Goal: Task Accomplishment & Management: Manage account settings

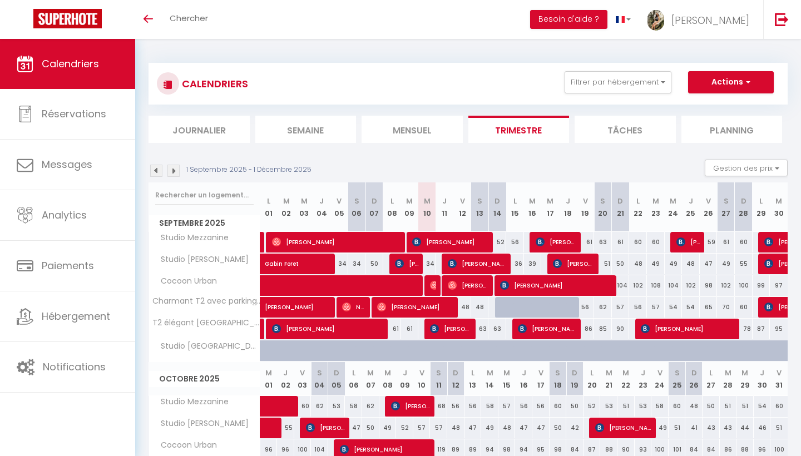
click at [428, 286] on span at bounding box center [387, 285] width 230 height 21
select select "OK"
select select "0"
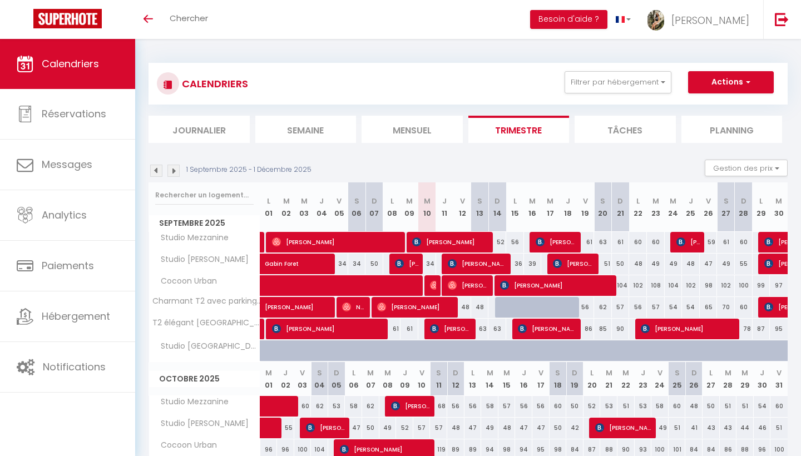
select select "1"
select select
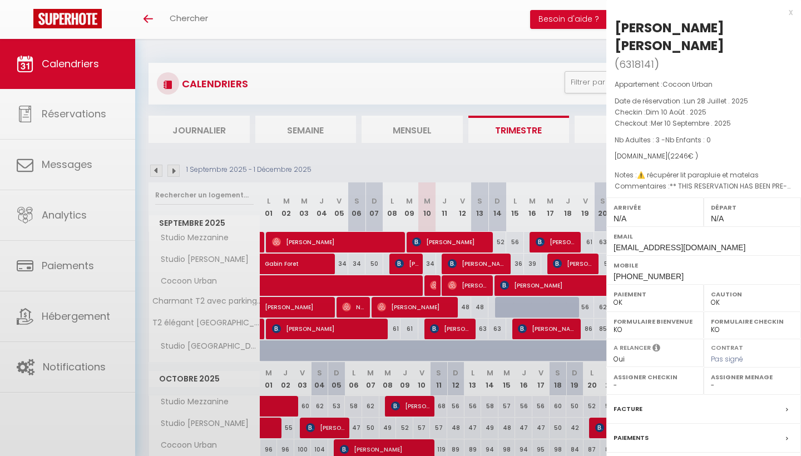
select select "28209"
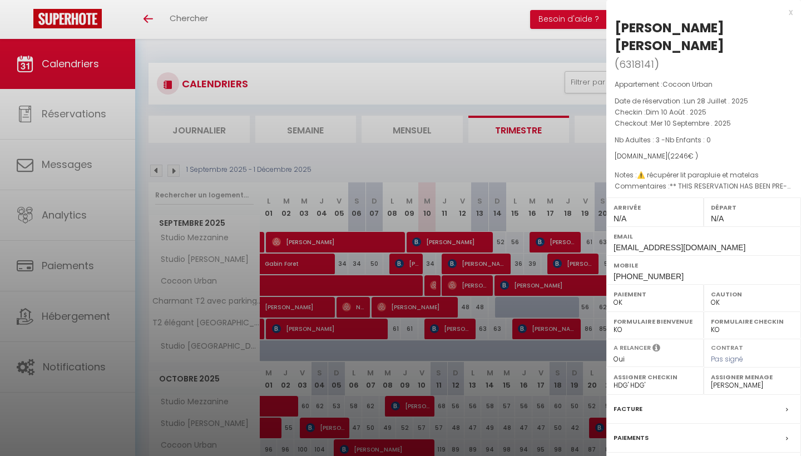
click at [437, 290] on div at bounding box center [400, 228] width 801 height 456
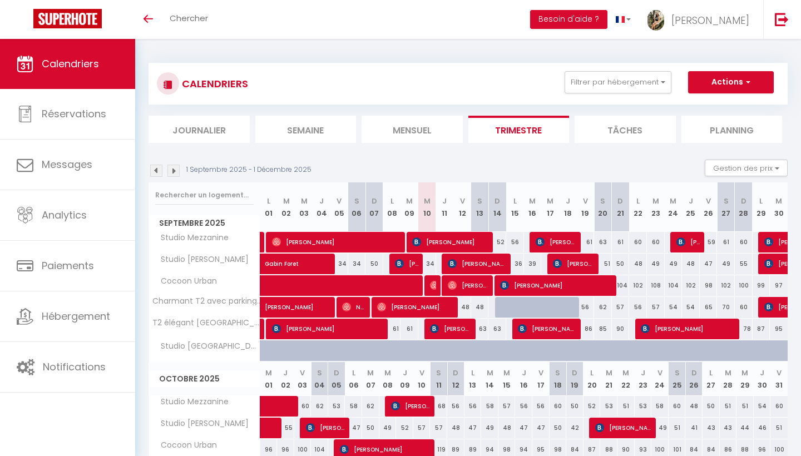
click at [437, 290] on span at bounding box center [387, 285] width 230 height 21
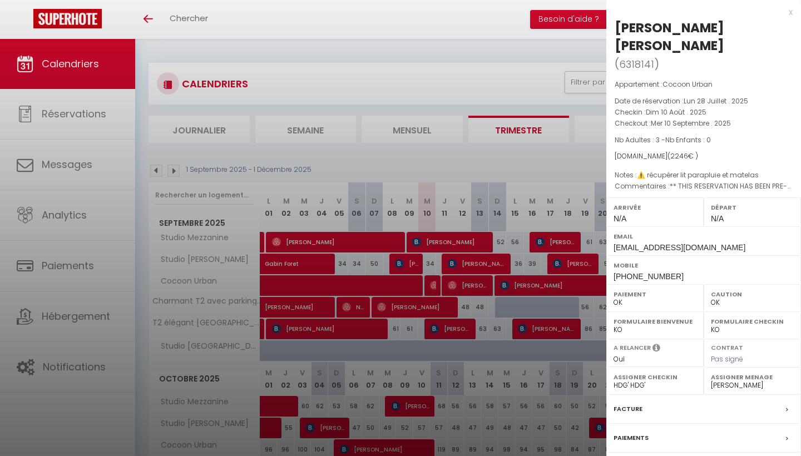
click at [391, 292] on div at bounding box center [400, 228] width 801 height 456
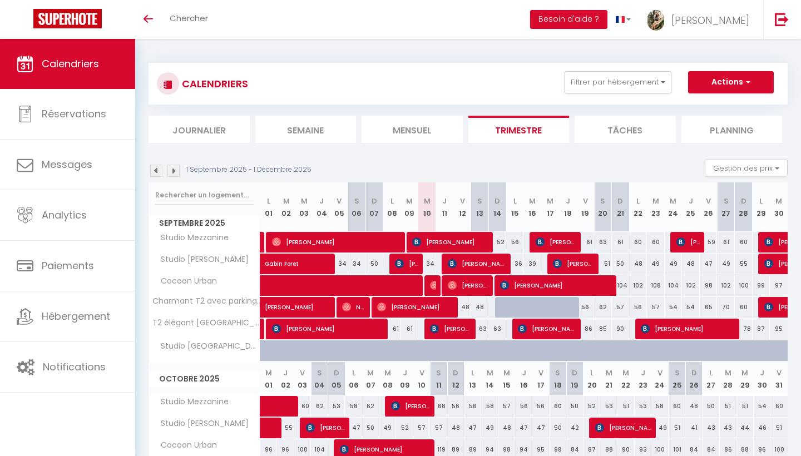
click at [403, 287] on span at bounding box center [387, 285] width 230 height 21
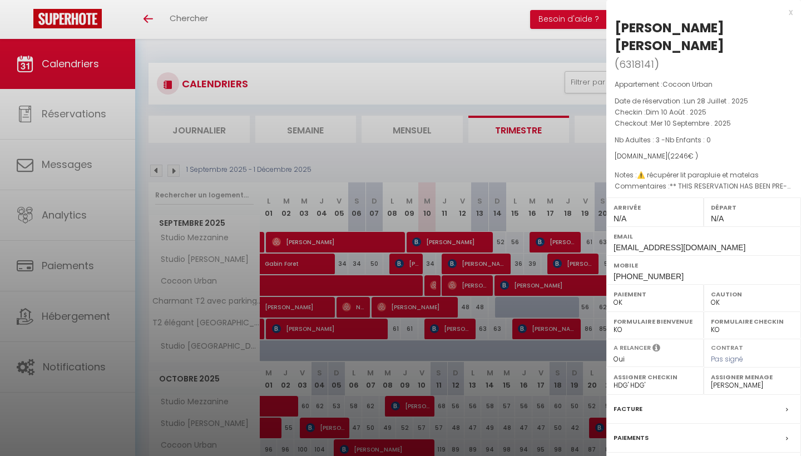
click at [430, 285] on div at bounding box center [400, 228] width 801 height 456
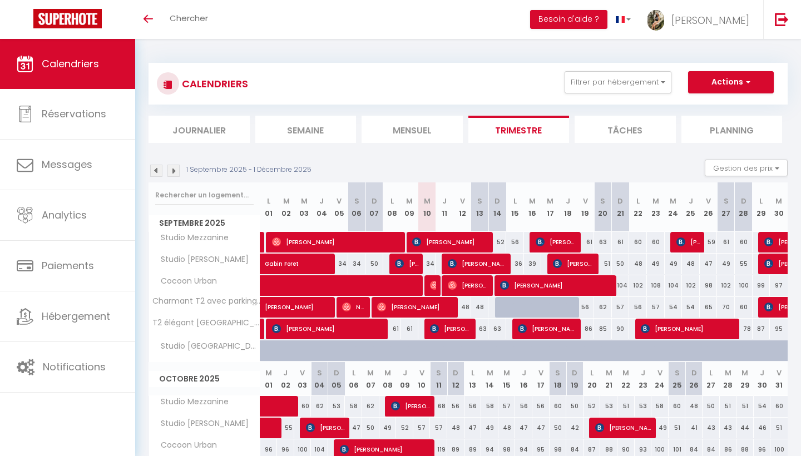
click at [458, 283] on span "[PERSON_NAME]" at bounding box center [469, 285] width 42 height 21
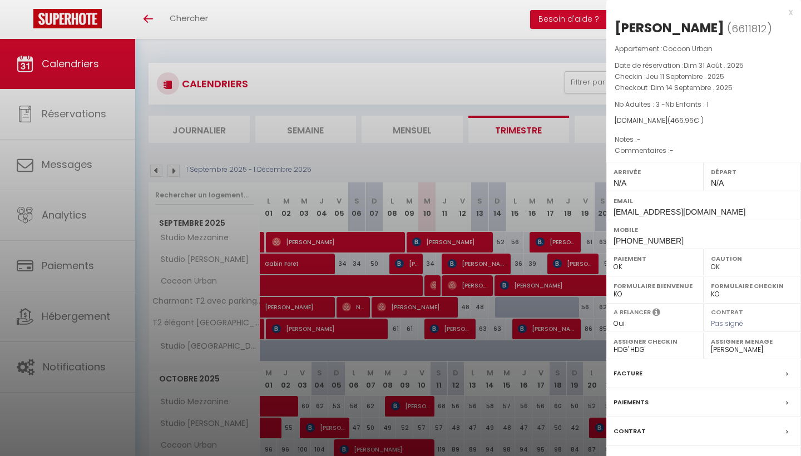
click at [458, 283] on div at bounding box center [400, 228] width 801 height 456
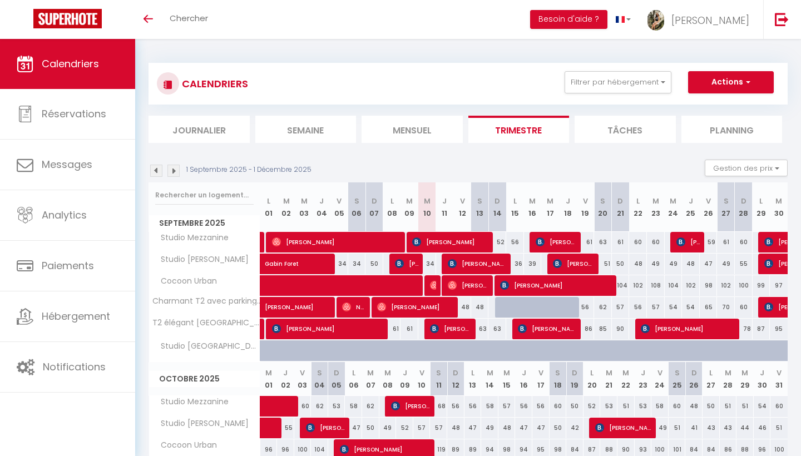
click at [478, 266] on span "[PERSON_NAME]" at bounding box center [478, 263] width 60 height 21
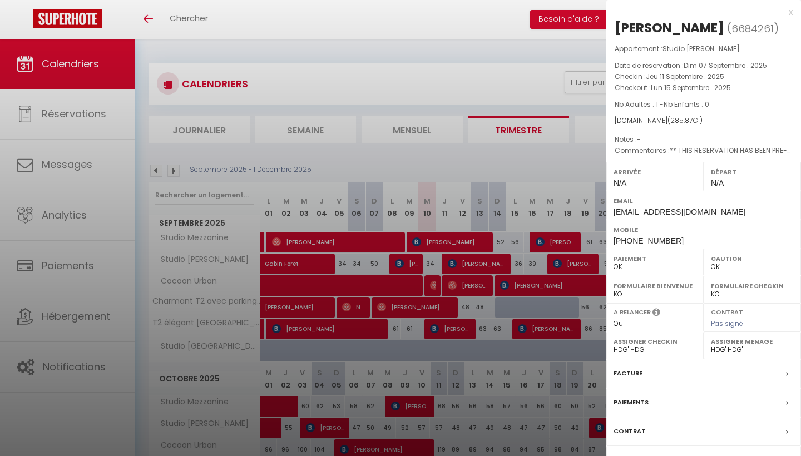
click at [478, 266] on div at bounding box center [400, 228] width 801 height 456
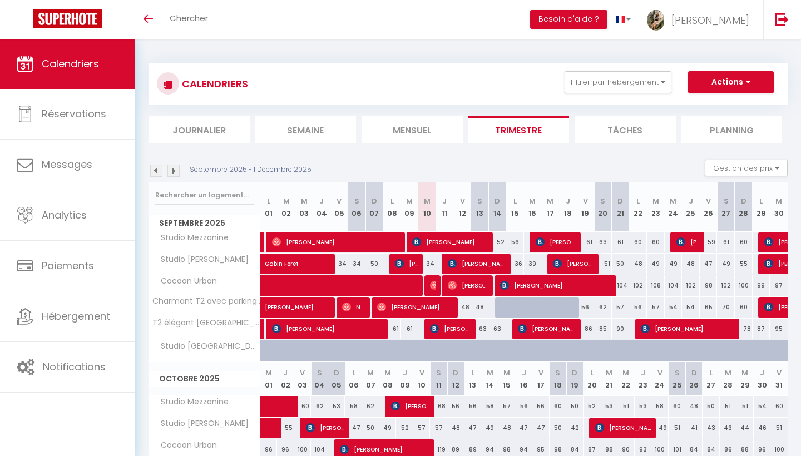
click at [469, 235] on span "[PERSON_NAME]" at bounding box center [450, 241] width 77 height 21
select select "41295"
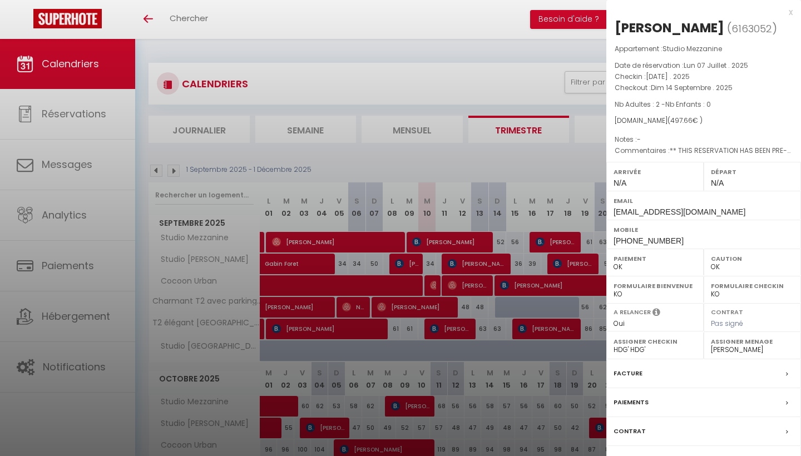
click at [469, 236] on div at bounding box center [400, 228] width 801 height 456
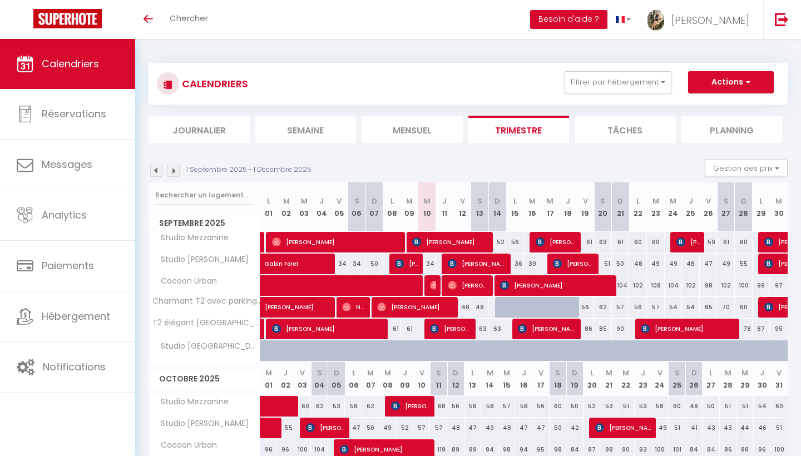
click at [453, 331] on span "[PERSON_NAME]" at bounding box center [451, 328] width 42 height 21
select select
select select "11263"
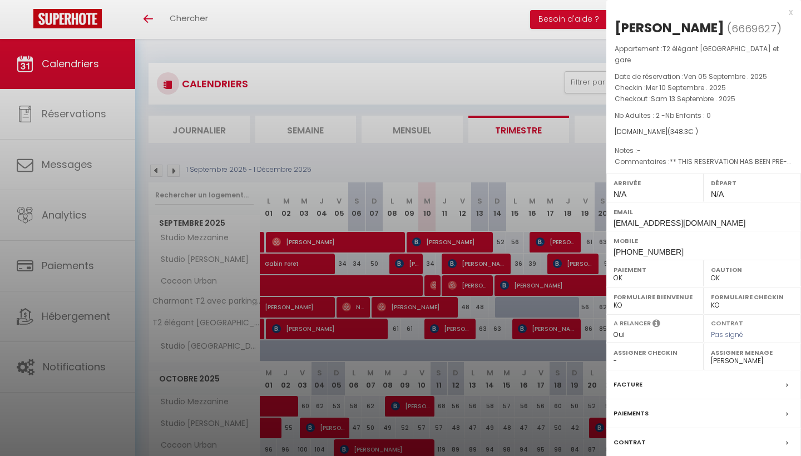
click at [453, 331] on div at bounding box center [400, 228] width 801 height 456
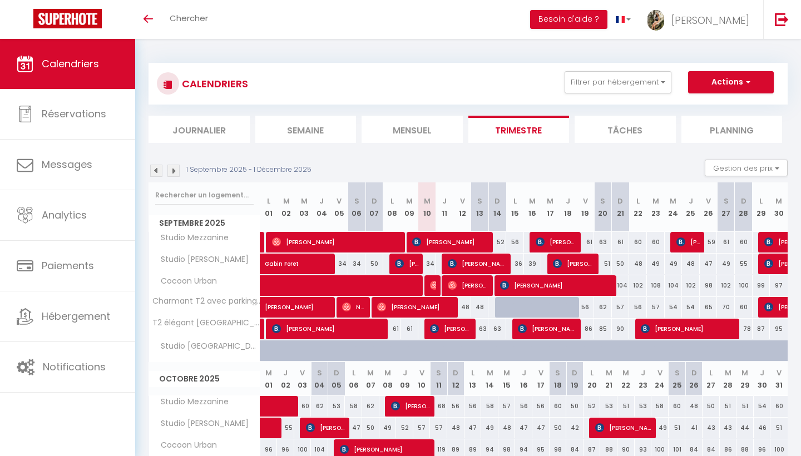
click at [562, 325] on span "[PERSON_NAME]" at bounding box center [548, 328] width 60 height 21
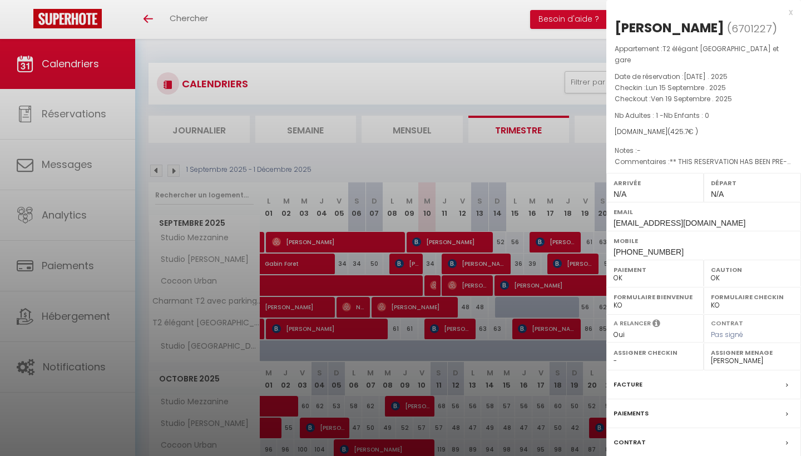
click at [562, 325] on div at bounding box center [400, 228] width 801 height 456
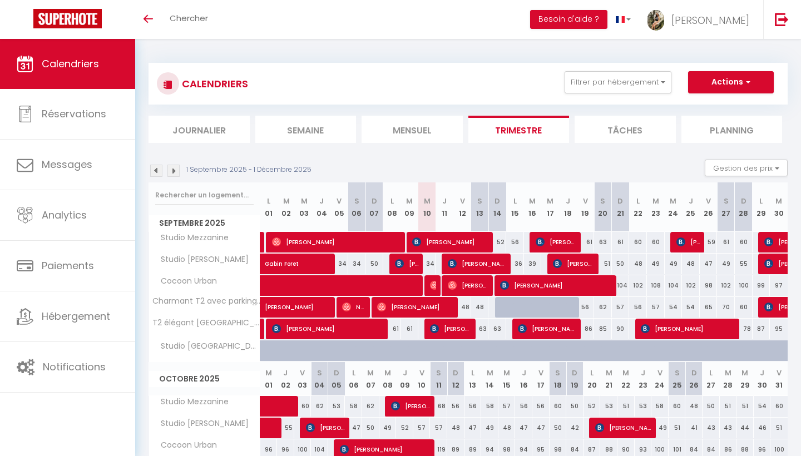
click at [677, 329] on span "[PERSON_NAME]" at bounding box center [688, 328] width 95 height 21
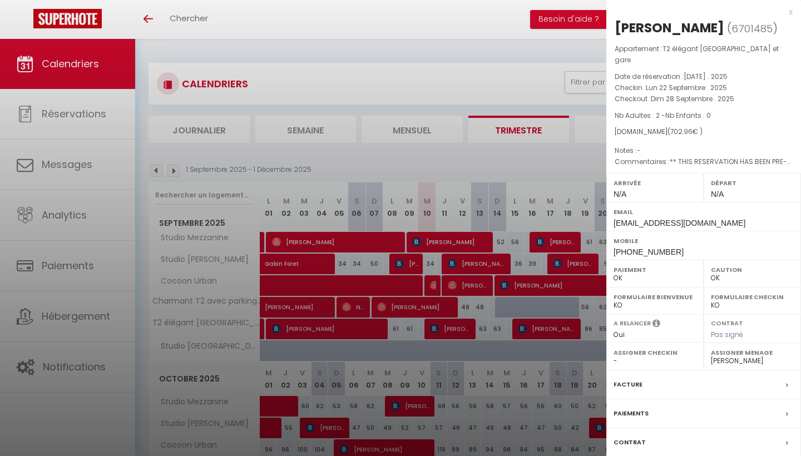
click at [556, 334] on div at bounding box center [400, 228] width 801 height 456
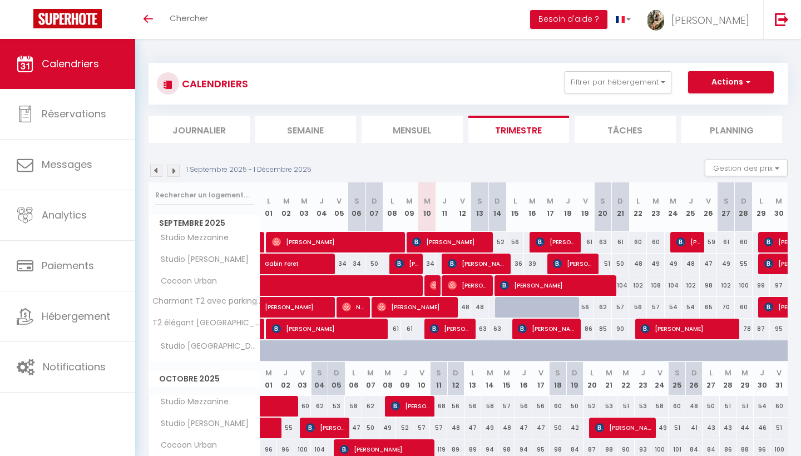
click at [564, 288] on span "[PERSON_NAME]" at bounding box center [556, 285] width 113 height 21
select select "28209"
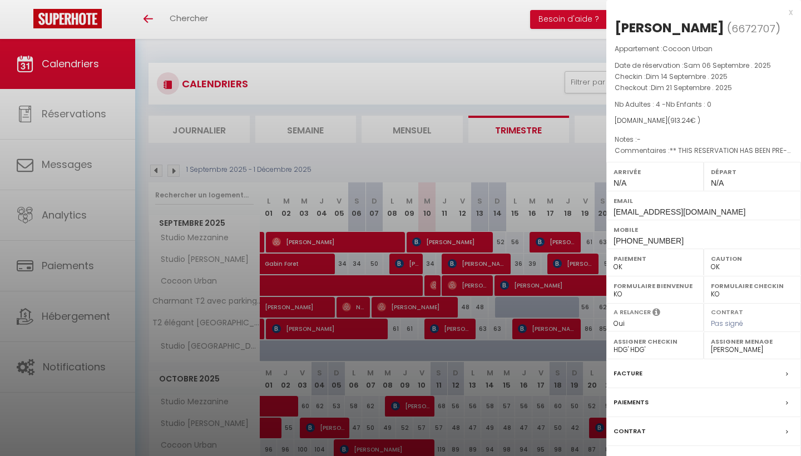
click at [549, 289] on div at bounding box center [400, 228] width 801 height 456
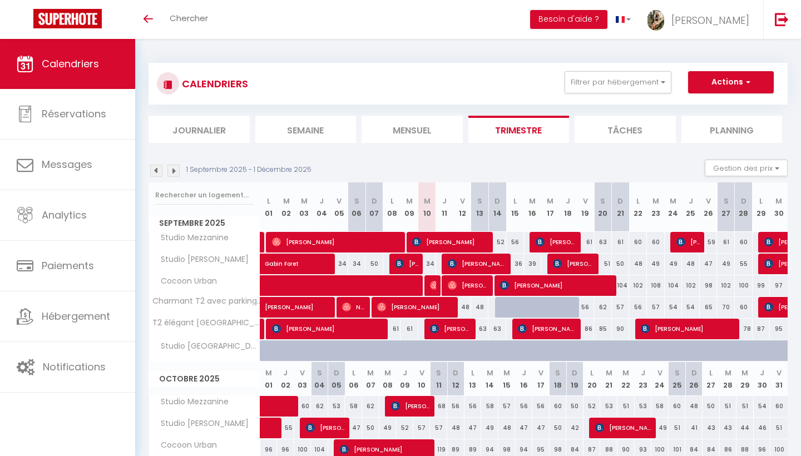
click at [571, 264] on span "[PERSON_NAME]" at bounding box center [574, 263] width 42 height 21
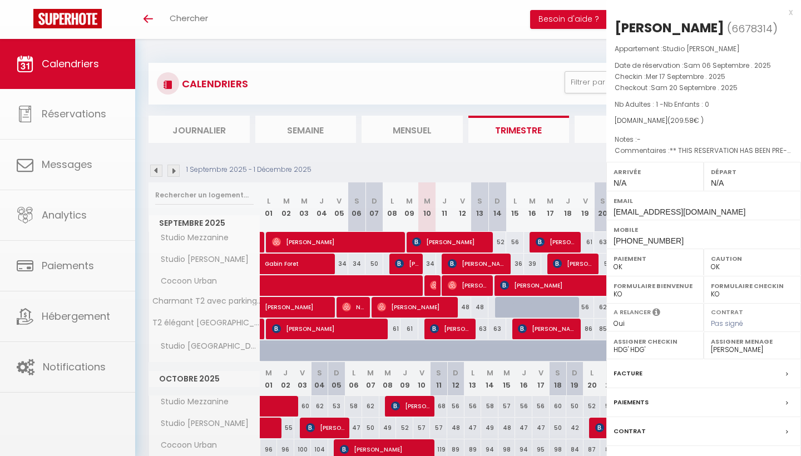
select select "36656"
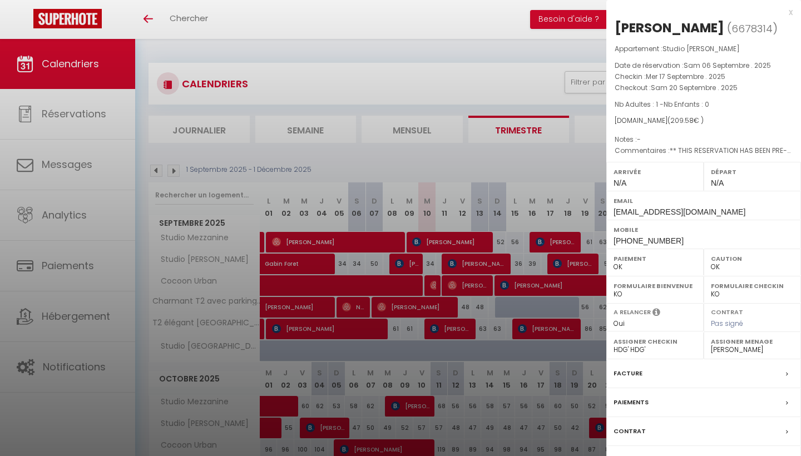
click at [545, 290] on div at bounding box center [400, 228] width 801 height 456
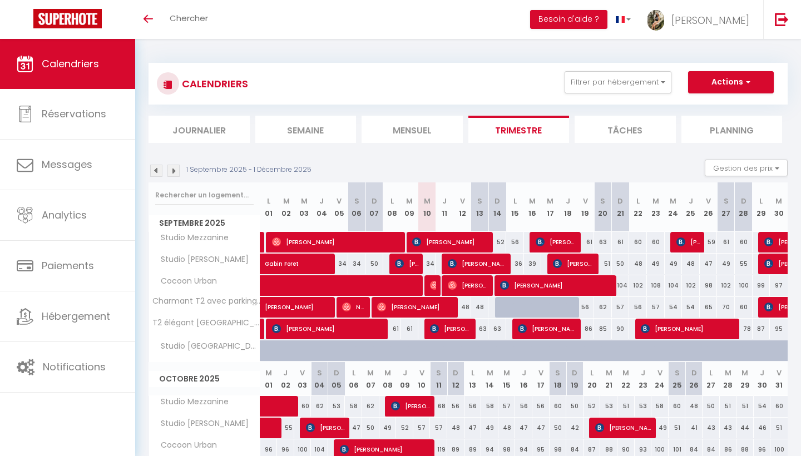
click at [559, 240] on span "[PERSON_NAME]" at bounding box center [557, 241] width 42 height 21
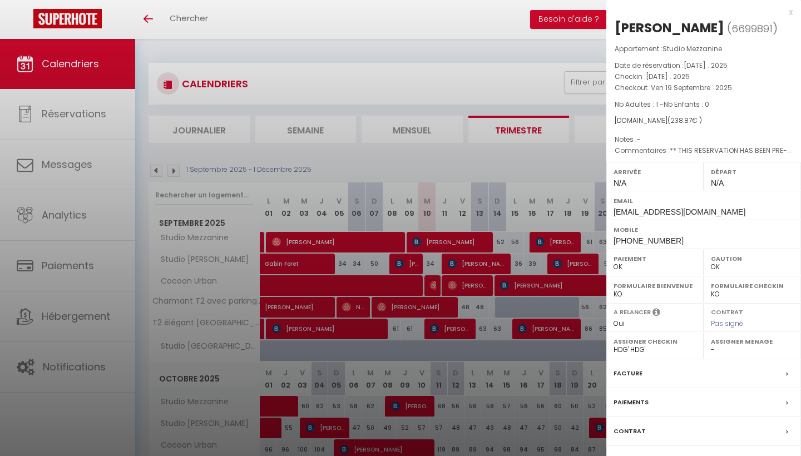
click at [572, 260] on div at bounding box center [400, 228] width 801 height 456
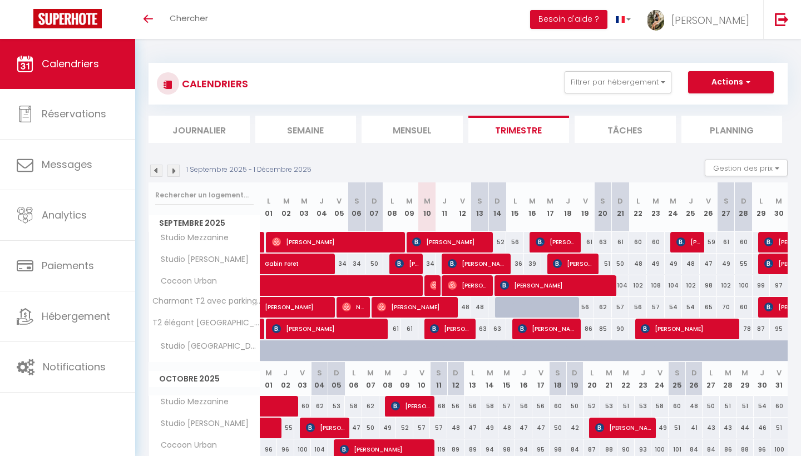
click at [679, 239] on img at bounding box center [681, 242] width 9 height 9
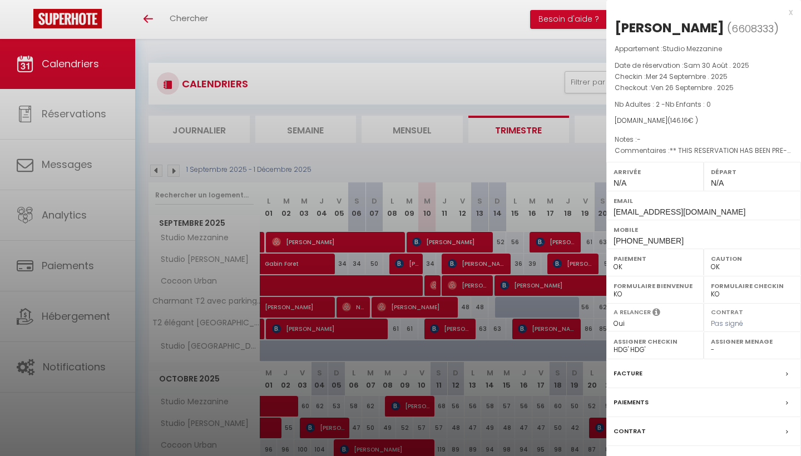
click at [561, 243] on div at bounding box center [400, 228] width 801 height 456
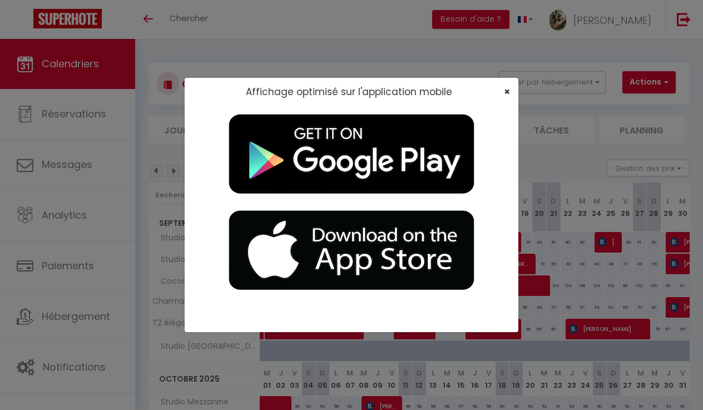
click at [507, 90] on span "×" at bounding box center [507, 92] width 6 height 14
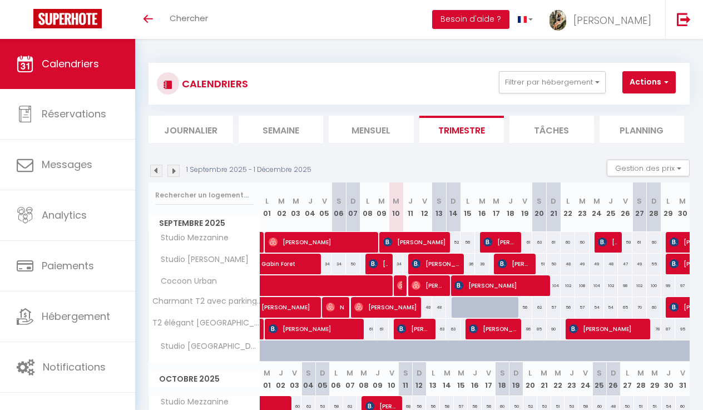
click at [503, 258] on span "[PERSON_NAME]" at bounding box center [515, 263] width 34 height 21
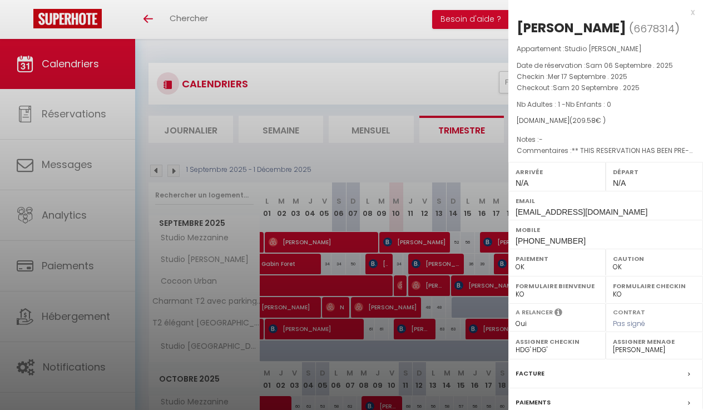
click at [498, 260] on div at bounding box center [351, 205] width 703 height 410
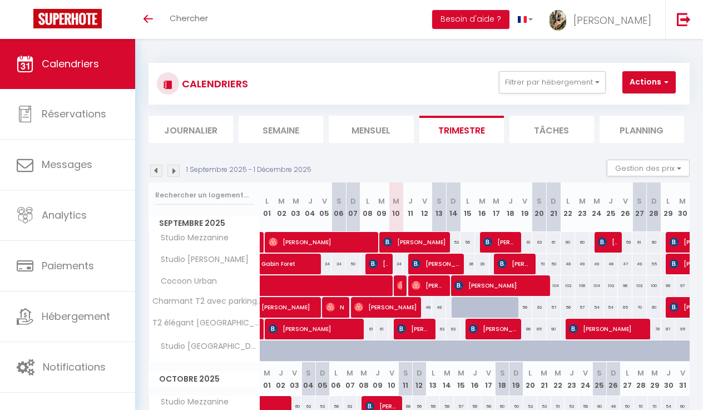
click at [509, 292] on span "[PERSON_NAME]" at bounding box center [501, 285] width 92 height 21
select select "41295"
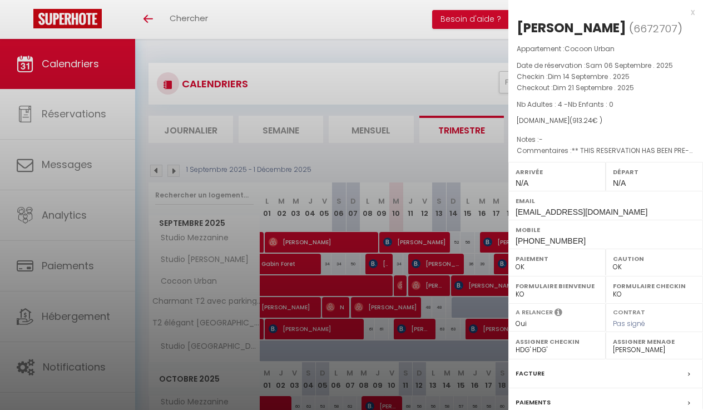
click at [486, 288] on div at bounding box center [351, 205] width 703 height 410
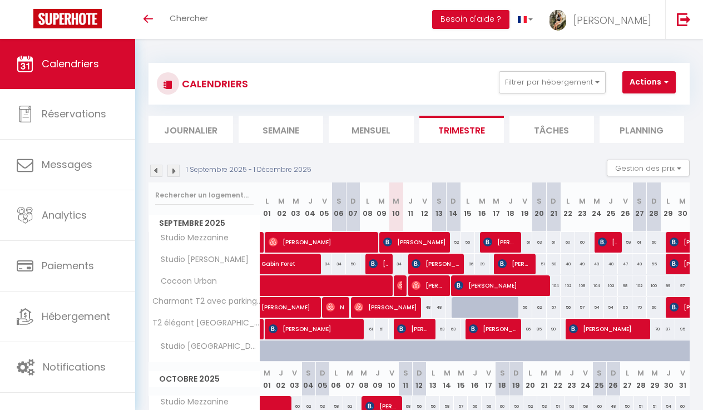
click at [601, 241] on img at bounding box center [602, 242] width 9 height 9
select select
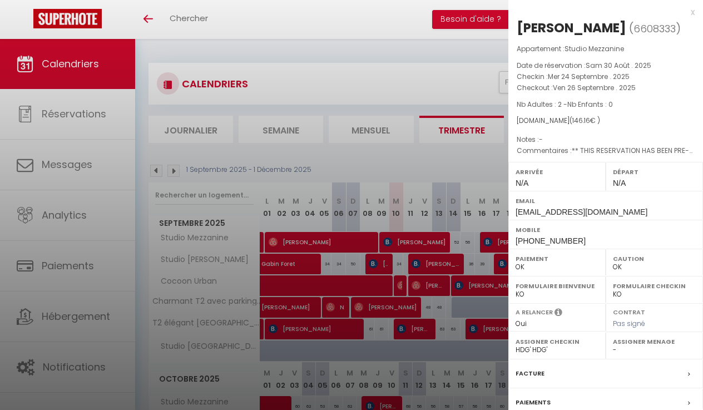
click at [480, 275] on div at bounding box center [351, 205] width 703 height 410
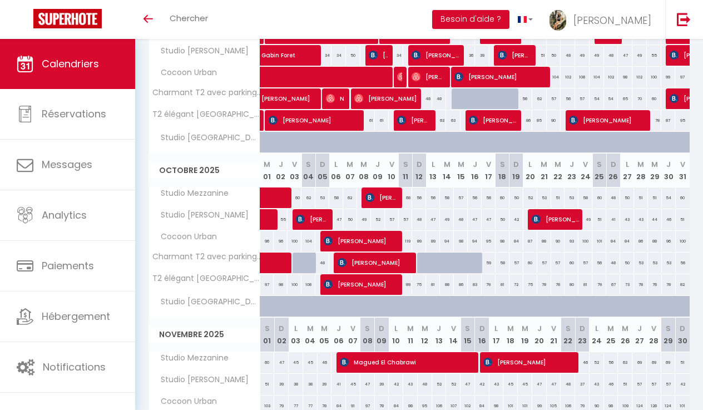
scroll to position [210, 0]
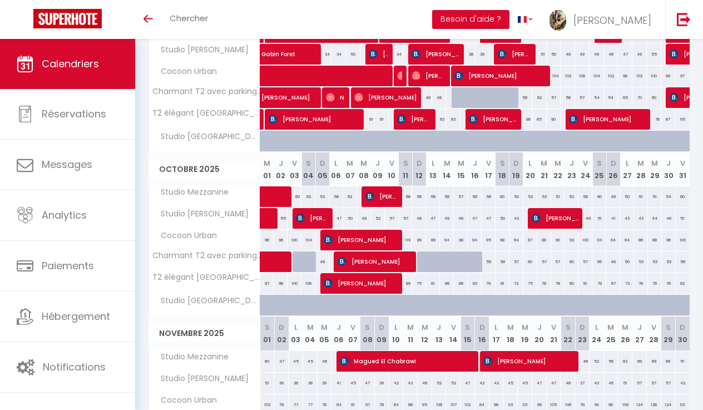
click at [281, 196] on span at bounding box center [294, 196] width 51 height 21
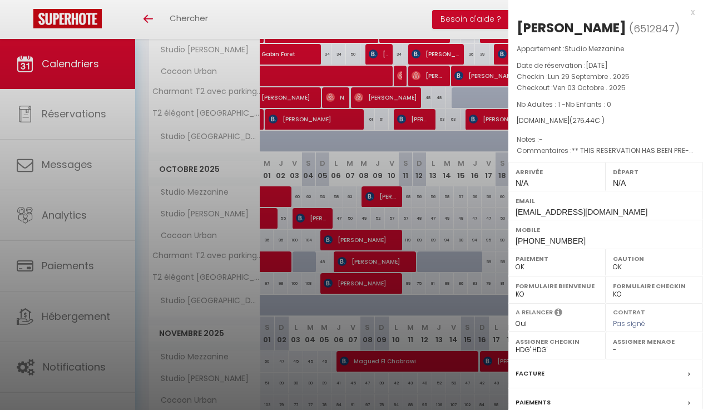
click at [281, 196] on div at bounding box center [351, 205] width 703 height 410
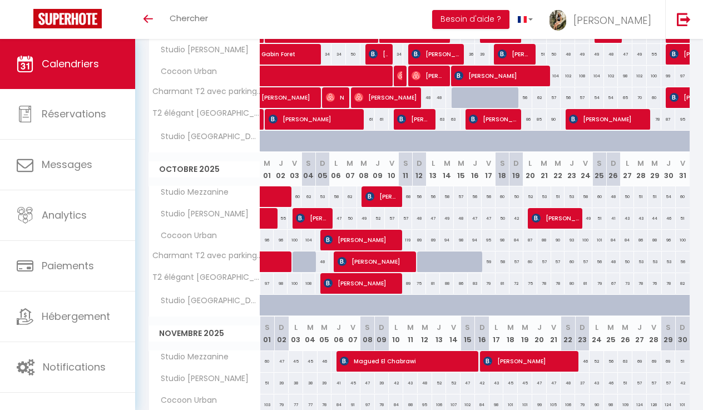
click at [273, 220] on span at bounding box center [282, 218] width 26 height 21
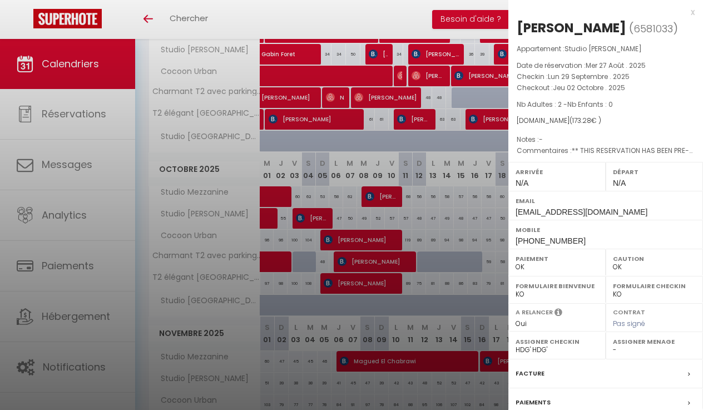
click at [273, 220] on div at bounding box center [351, 205] width 703 height 410
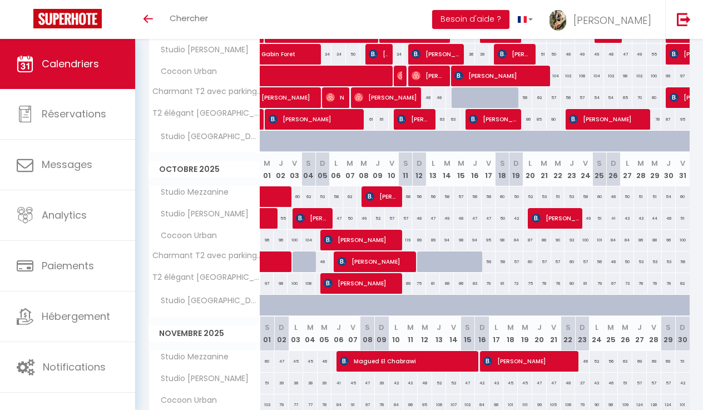
click at [282, 218] on span at bounding box center [282, 218] width 26 height 21
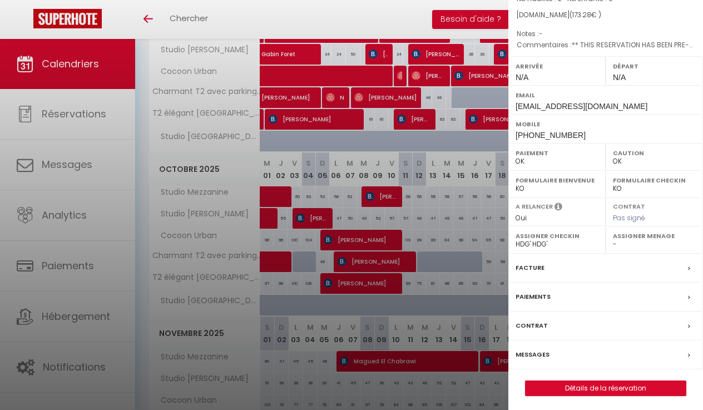
scroll to position [105, 0]
click at [282, 220] on div at bounding box center [351, 205] width 703 height 410
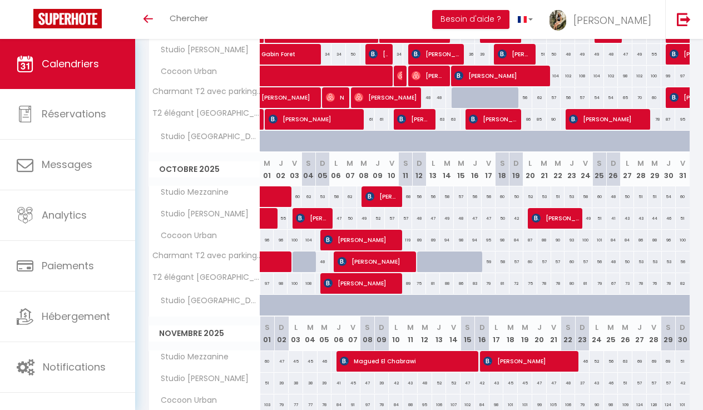
click at [285, 220] on span at bounding box center [282, 218] width 26 height 21
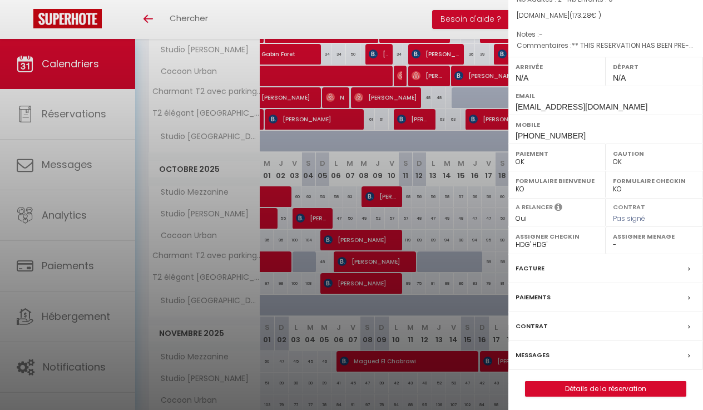
click at [305, 181] on div at bounding box center [351, 205] width 703 height 410
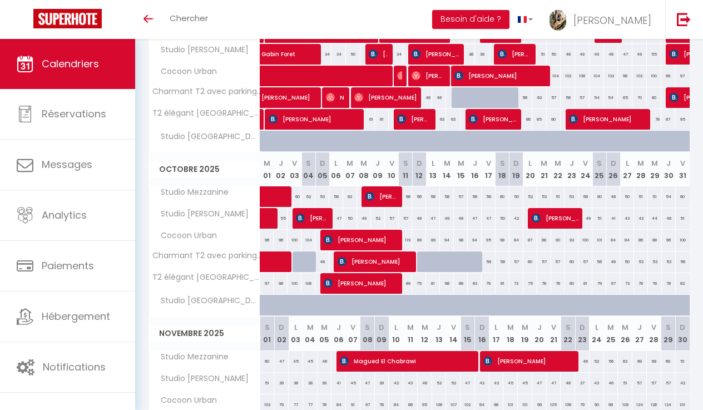
click at [285, 224] on span at bounding box center [282, 218] width 26 height 21
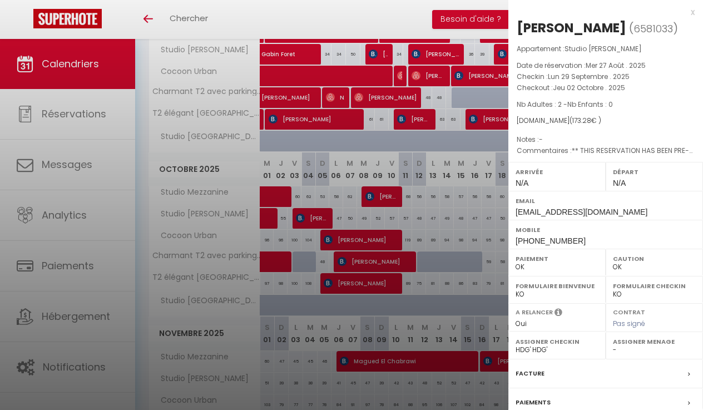
scroll to position [0, 0]
click at [288, 215] on div at bounding box center [351, 205] width 703 height 410
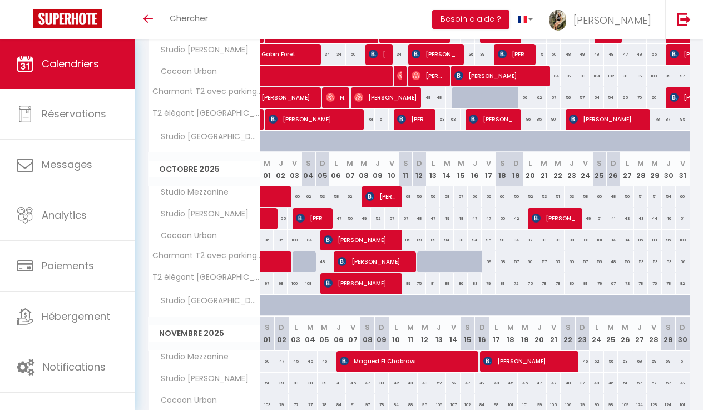
click at [288, 215] on span at bounding box center [282, 218] width 26 height 21
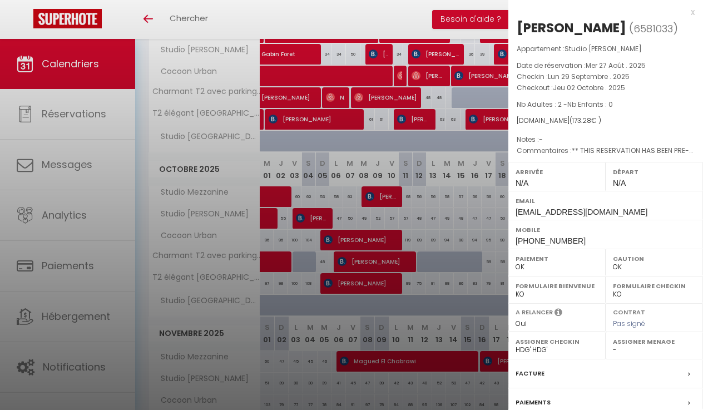
click at [281, 216] on div at bounding box center [351, 205] width 703 height 410
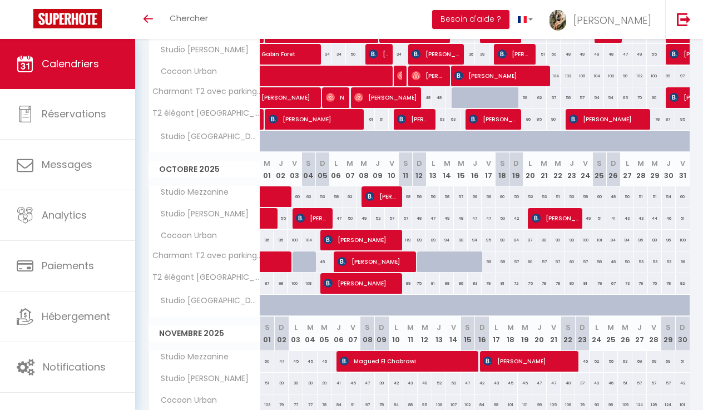
click at [281, 216] on span at bounding box center [282, 218] width 26 height 21
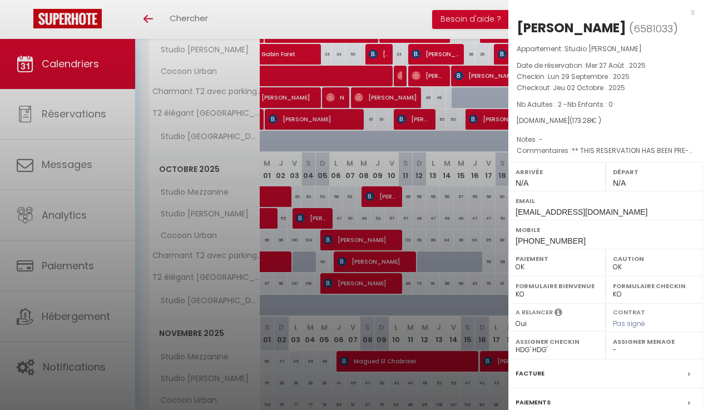
click at [285, 216] on div at bounding box center [351, 205] width 703 height 410
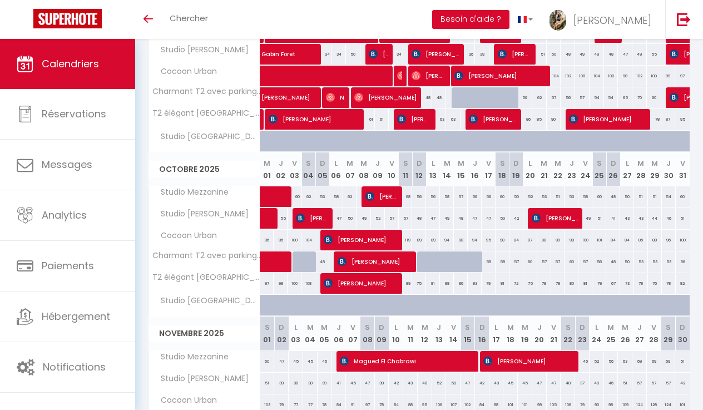
click at [285, 216] on span at bounding box center [282, 218] width 26 height 21
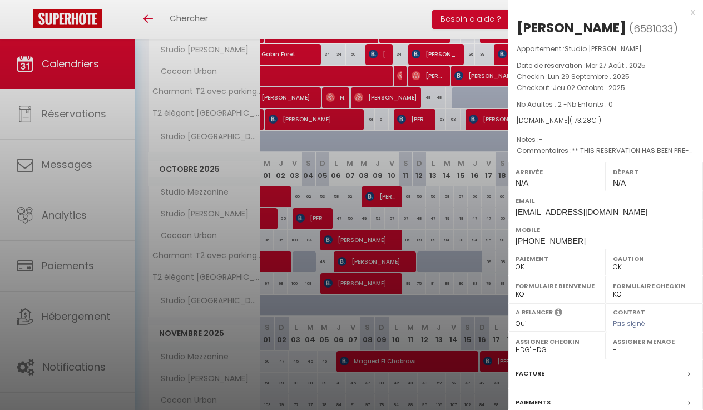
click at [438, 200] on div at bounding box center [351, 205] width 703 height 410
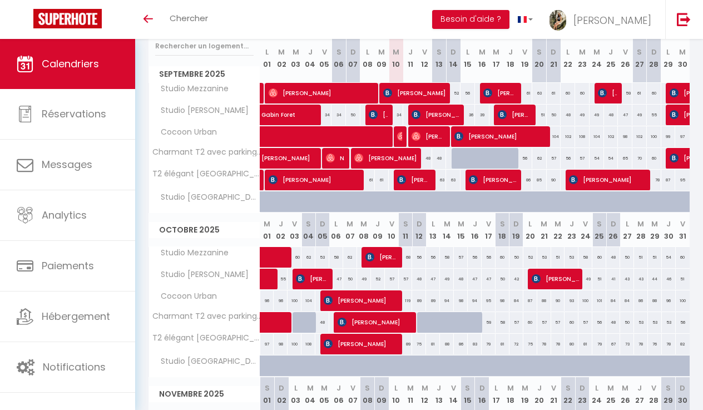
scroll to position [150, 0]
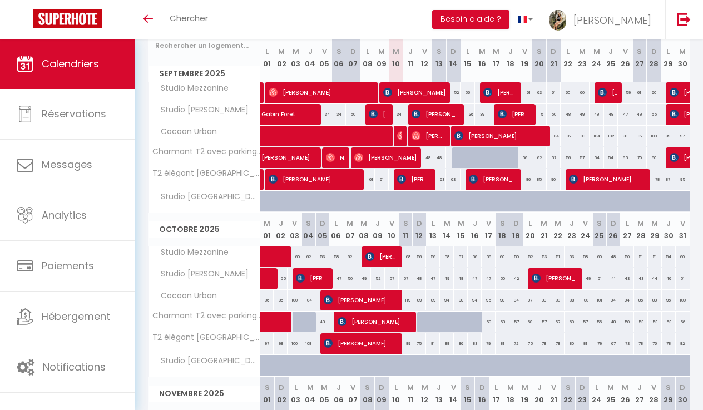
click at [284, 280] on span at bounding box center [282, 278] width 26 height 21
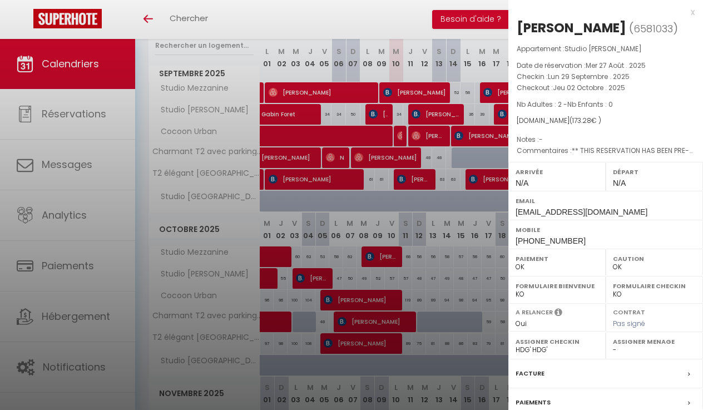
click at [290, 278] on div at bounding box center [351, 205] width 703 height 410
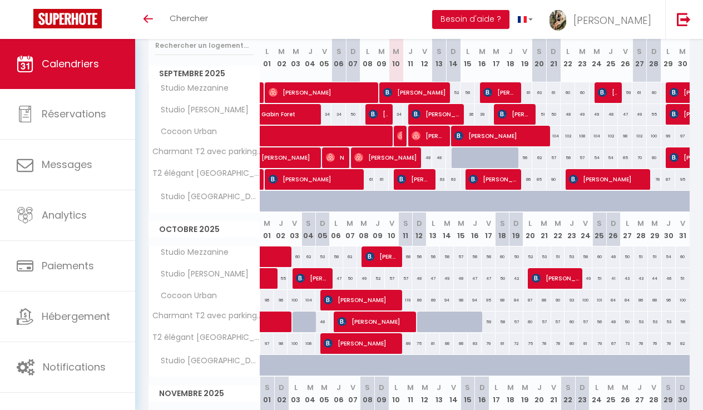
click at [285, 279] on span at bounding box center [282, 278] width 26 height 21
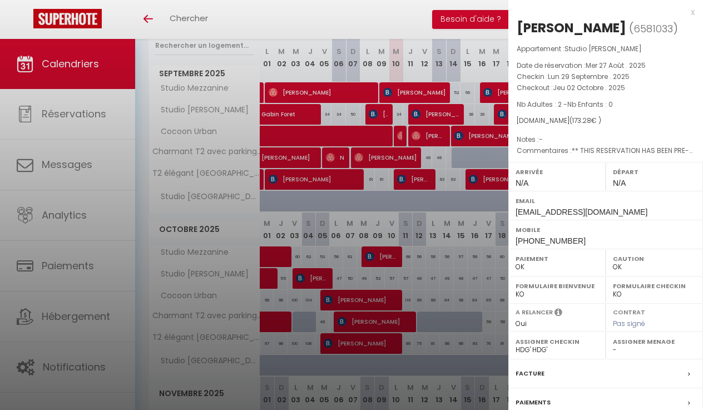
scroll to position [0, 0]
click at [694, 12] on div "x" at bounding box center [602, 12] width 186 height 13
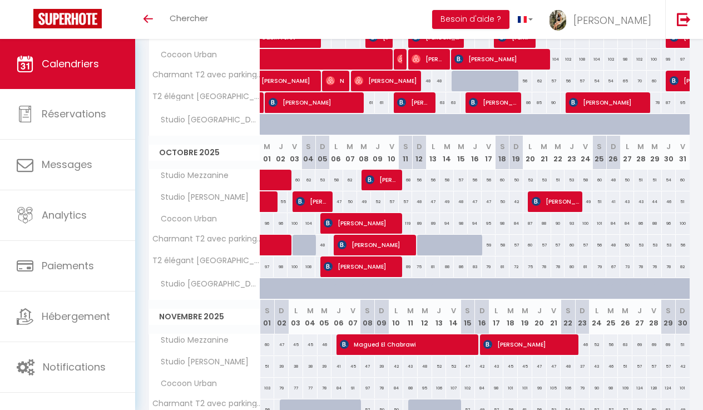
scroll to position [225, 0]
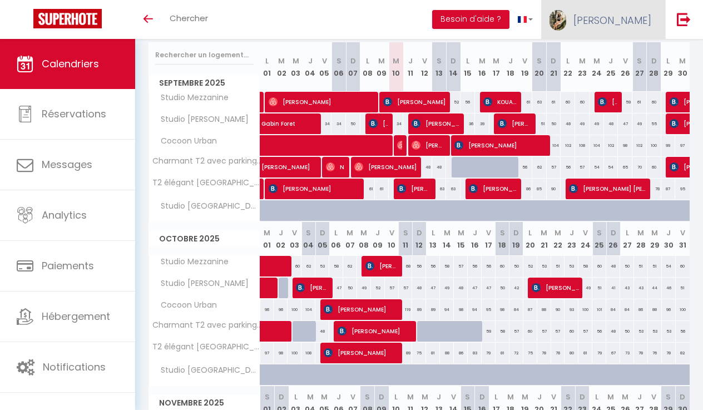
scroll to position [136, 0]
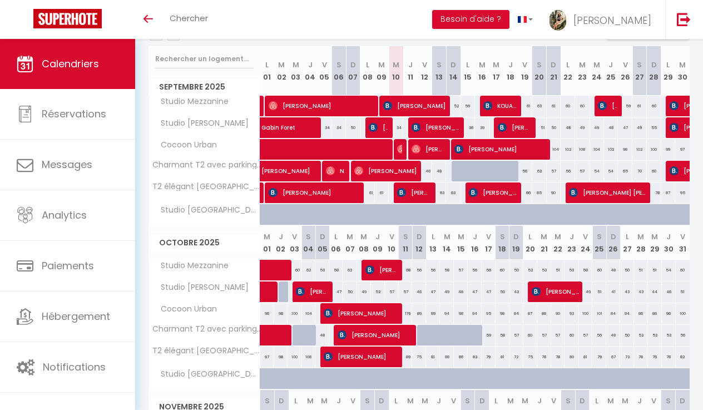
click at [306, 124] on span "Gabin Foret" at bounding box center [312, 121] width 102 height 21
select select "OK"
select select "0"
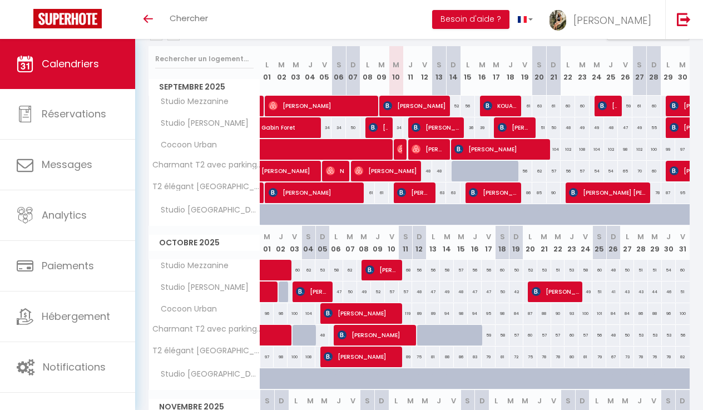
select select "1"
select select
select select "28209"
select select "36656"
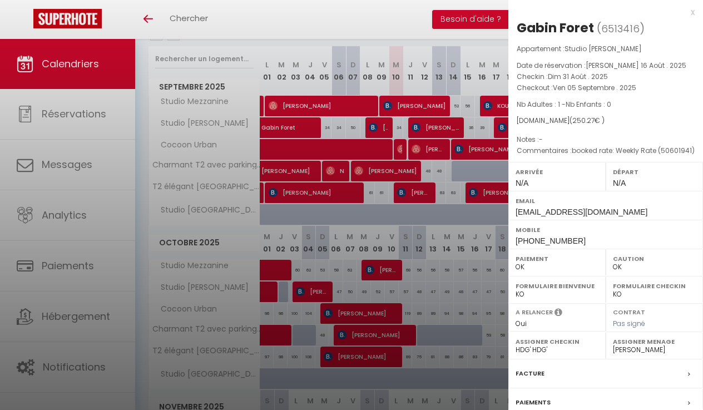
click at [306, 124] on div at bounding box center [351, 205] width 703 height 410
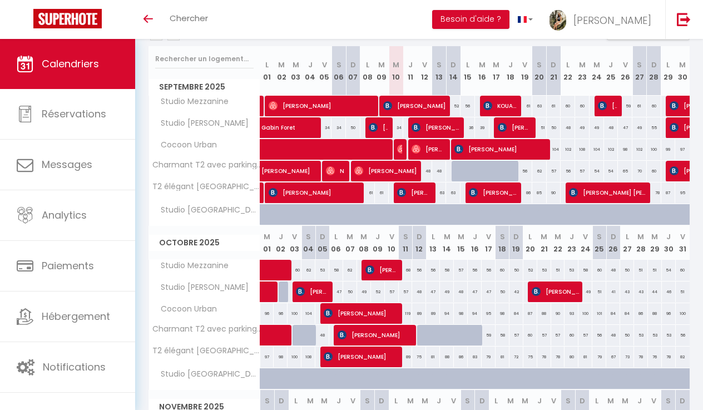
click at [330, 170] on img at bounding box center [330, 170] width 9 height 9
select select
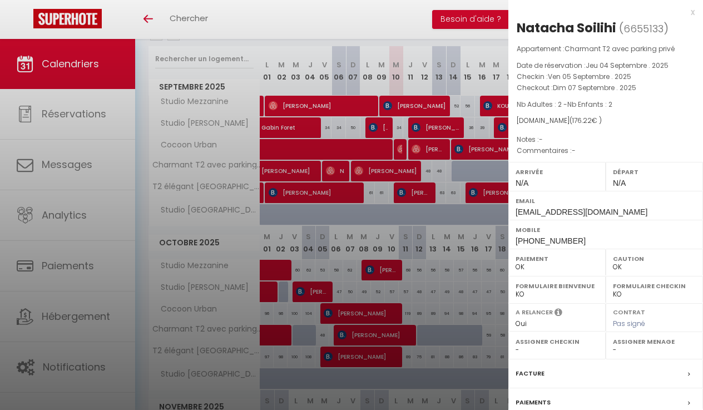
click at [334, 170] on div at bounding box center [351, 205] width 703 height 410
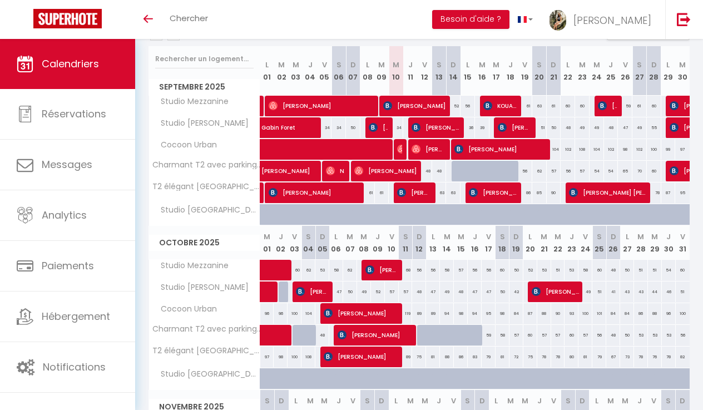
click at [344, 171] on span "Natacha Soilihi" at bounding box center [335, 170] width 19 height 21
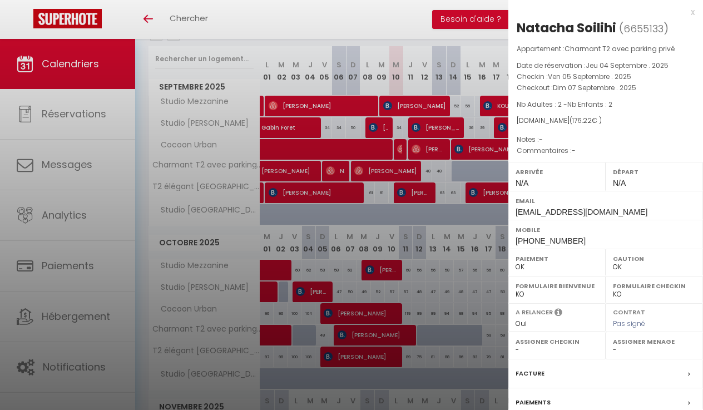
select select "28209"
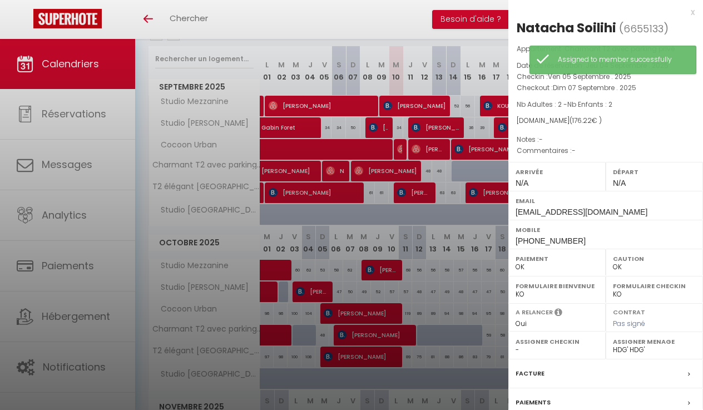
click at [355, 183] on div at bounding box center [351, 205] width 703 height 410
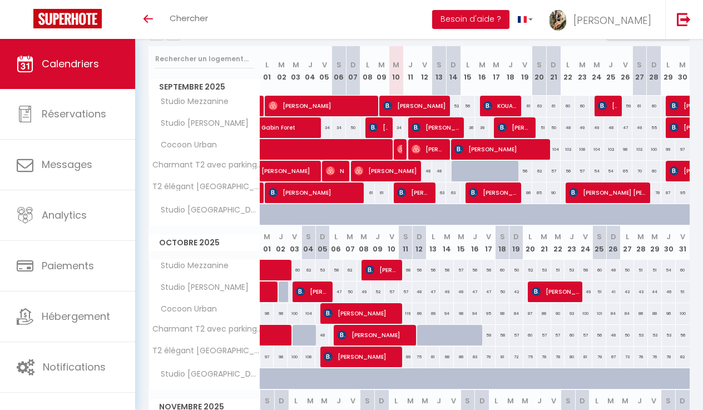
click at [449, 130] on span "[PERSON_NAME]" at bounding box center [436, 127] width 48 height 21
select select "28209"
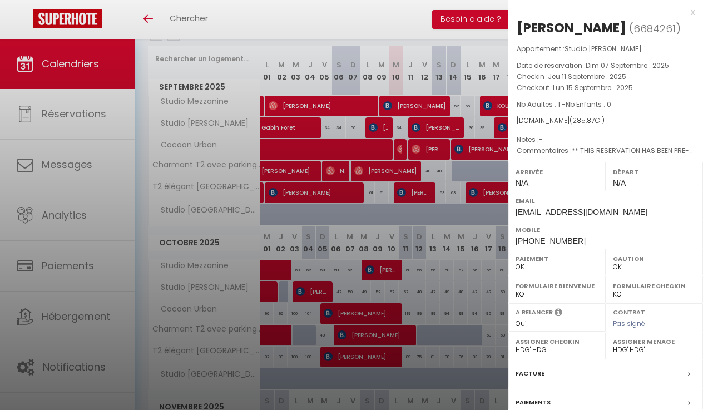
click at [449, 130] on div at bounding box center [351, 205] width 703 height 410
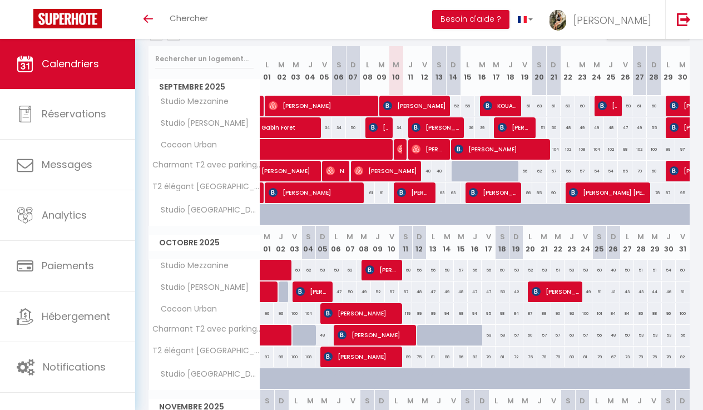
click at [506, 102] on span "[PERSON_NAME]" at bounding box center [500, 105] width 34 height 21
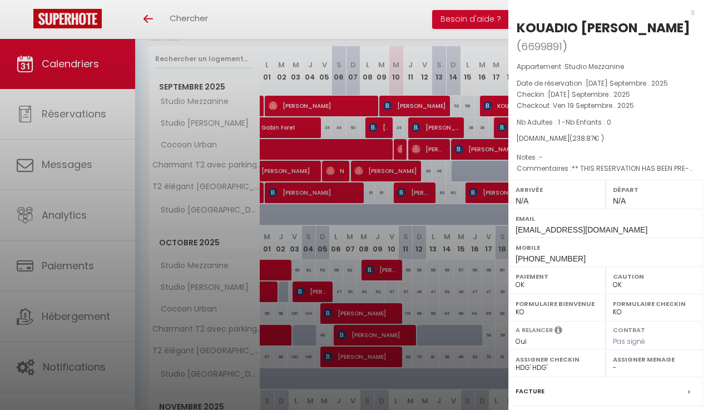
click at [502, 123] on div at bounding box center [351, 205] width 703 height 410
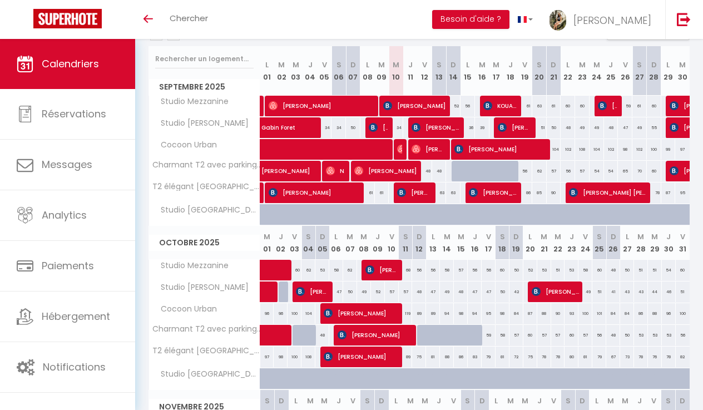
click at [509, 126] on span "[PERSON_NAME]" at bounding box center [515, 127] width 34 height 21
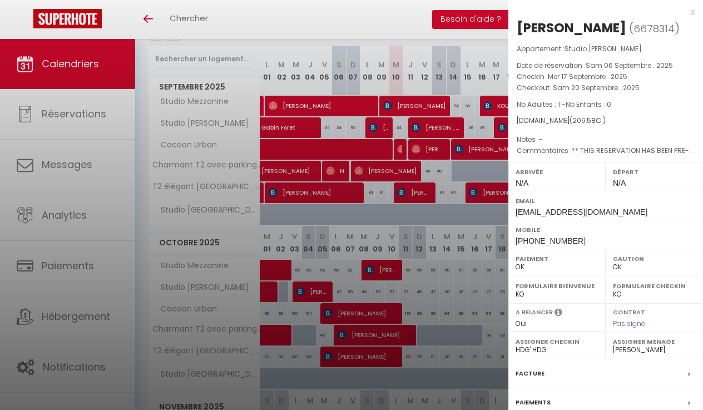
click at [483, 139] on div at bounding box center [351, 205] width 703 height 410
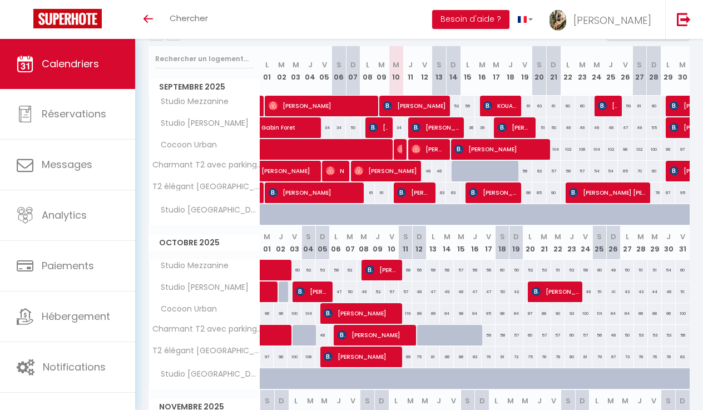
click at [448, 129] on span "[PERSON_NAME]" at bounding box center [436, 127] width 48 height 21
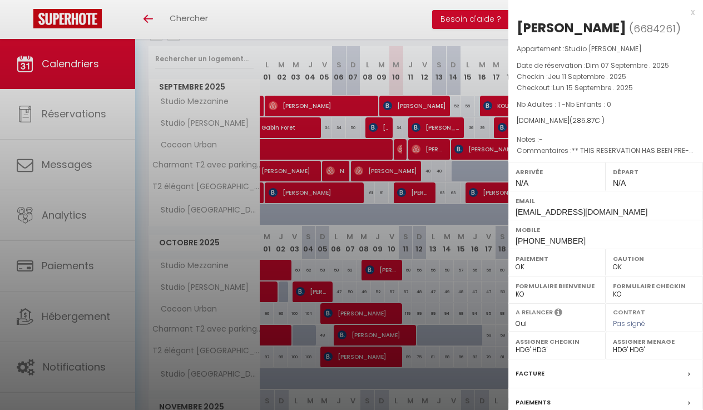
click at [448, 129] on div at bounding box center [351, 205] width 703 height 410
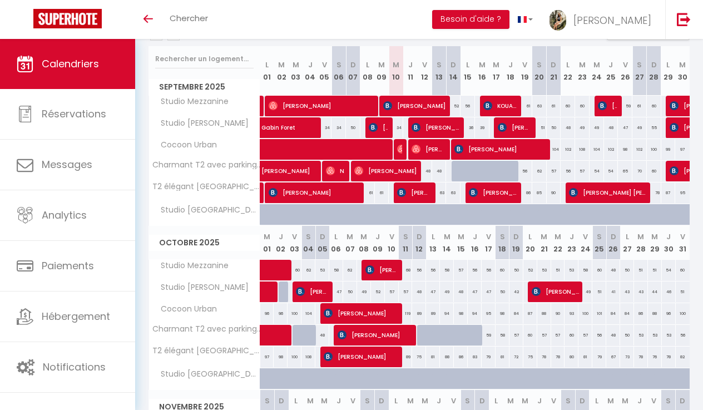
click at [512, 132] on span "[PERSON_NAME]" at bounding box center [515, 127] width 34 height 21
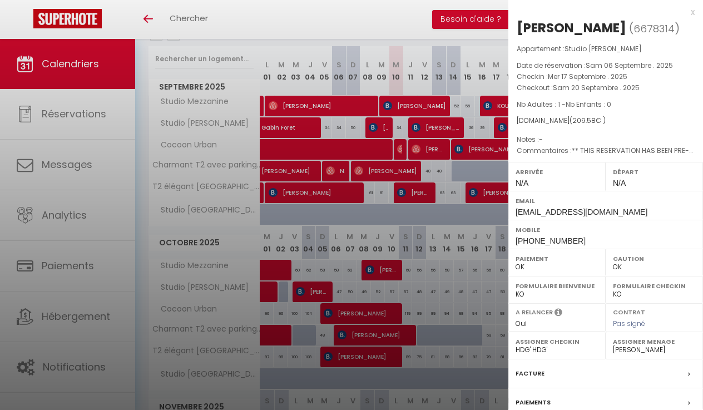
click at [509, 133] on div "Appartement : Studio Francis Date de réservation : Sam 06 Septembre . 2025 Chec…" at bounding box center [606, 99] width 195 height 113
click at [506, 133] on div at bounding box center [351, 205] width 703 height 410
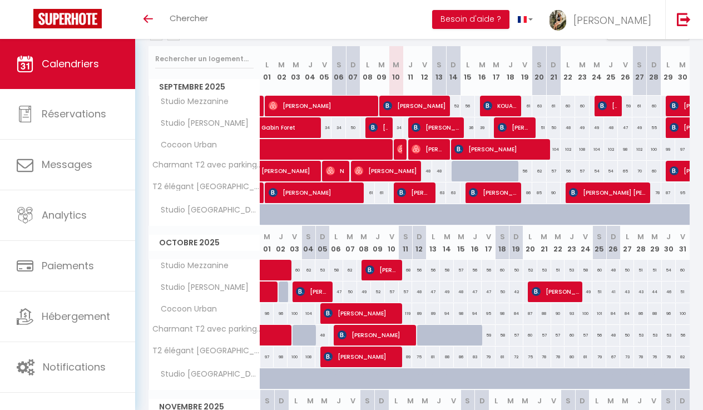
click at [540, 150] on span "[PERSON_NAME]" at bounding box center [501, 149] width 92 height 21
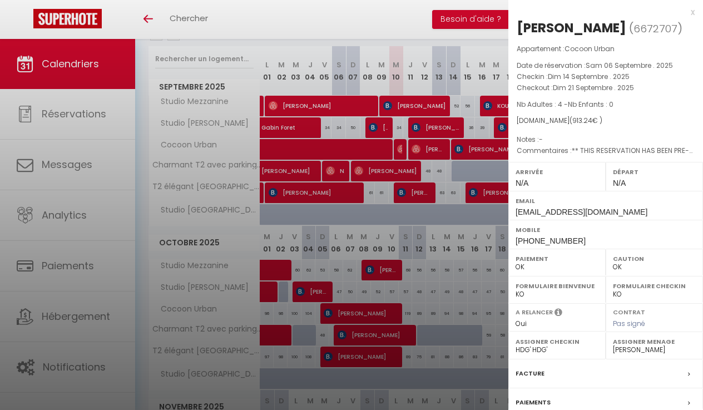
click at [496, 149] on div at bounding box center [351, 205] width 703 height 410
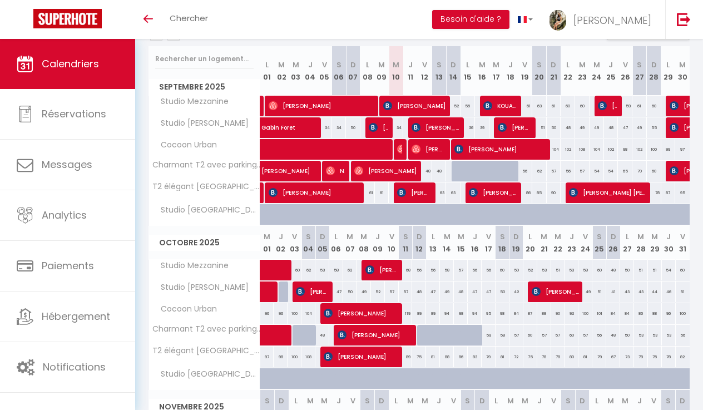
click at [458, 126] on span "[PERSON_NAME]" at bounding box center [436, 127] width 48 height 21
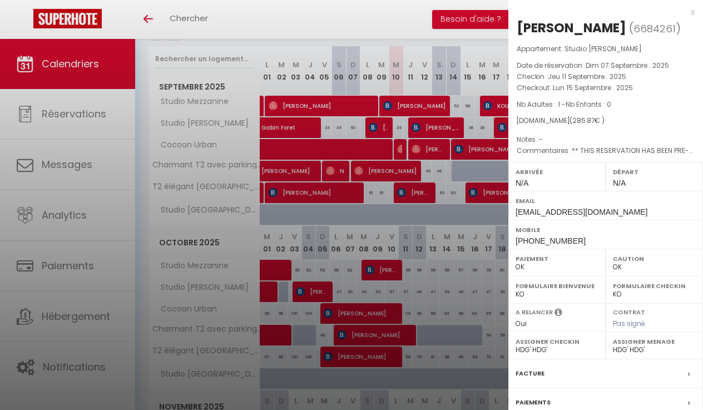
click at [458, 127] on div at bounding box center [351, 205] width 703 height 410
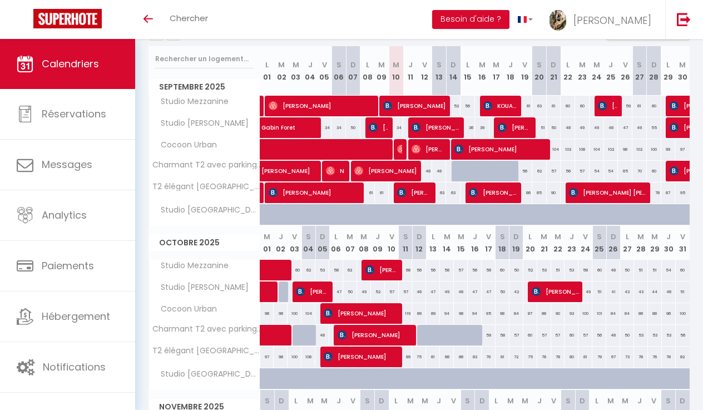
click at [524, 127] on span "[PERSON_NAME]" at bounding box center [515, 127] width 34 height 21
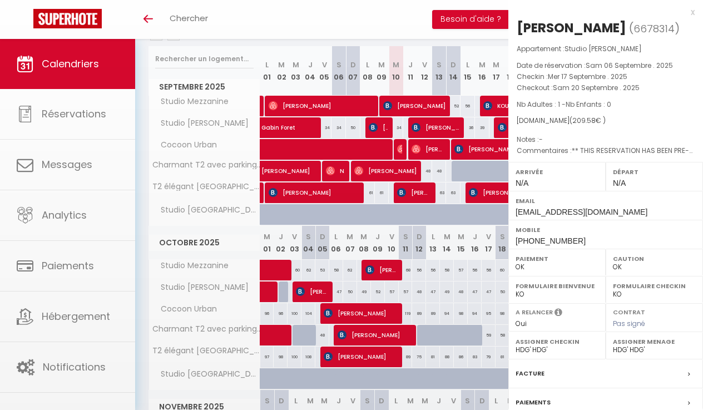
select select "36656"
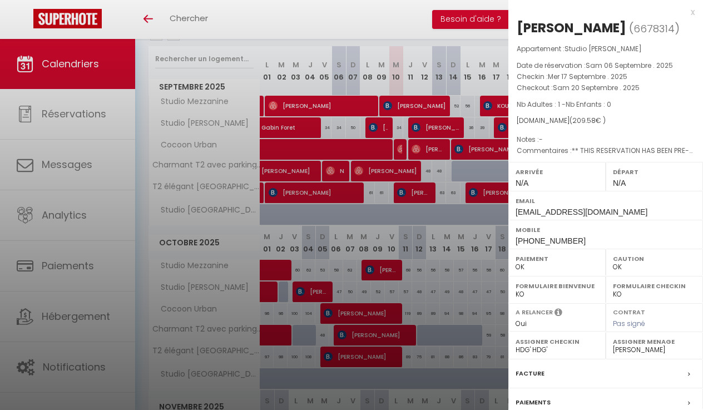
click at [497, 109] on div at bounding box center [351, 205] width 703 height 410
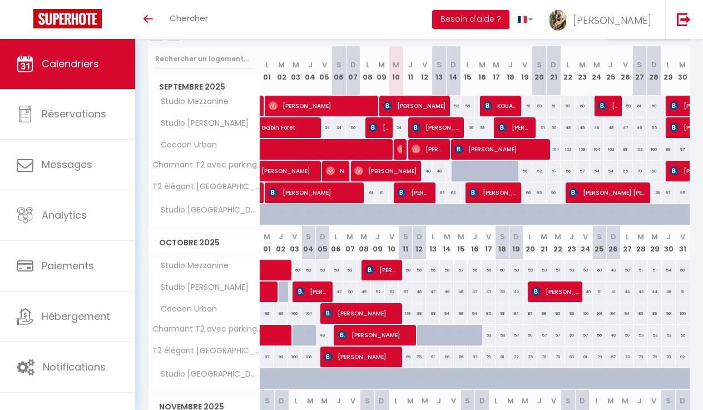
click at [639, 194] on span "[PERSON_NAME]" at bounding box center [607, 192] width 77 height 21
select select
select select "11263"
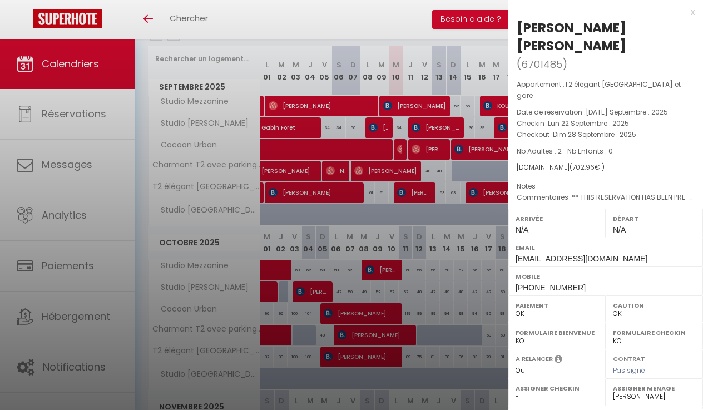
click at [452, 130] on div at bounding box center [351, 205] width 703 height 410
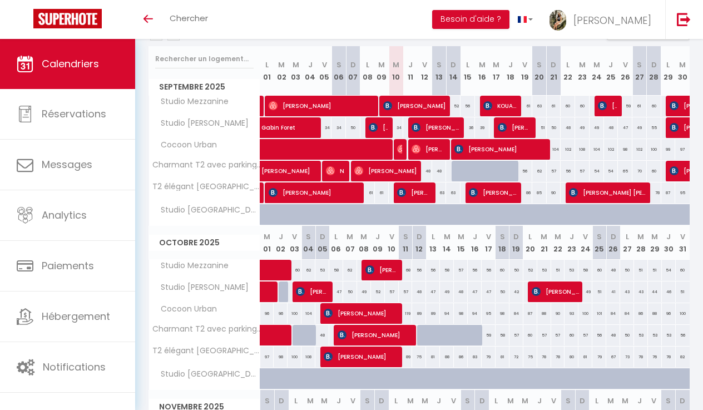
click at [615, 108] on span "[PERSON_NAME]" at bounding box center [607, 105] width 19 height 21
select select "28209"
select select
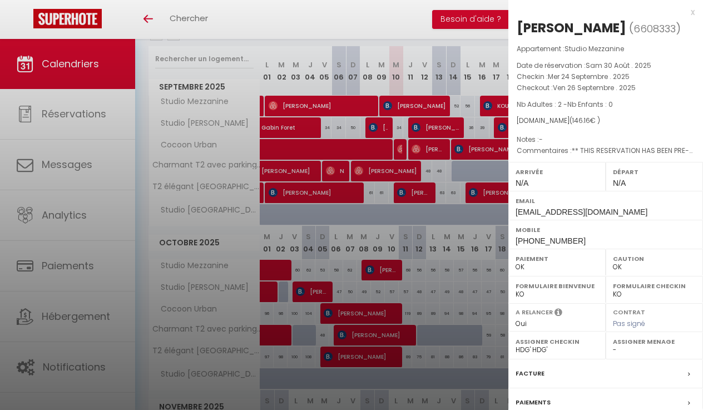
click at [463, 136] on div at bounding box center [351, 205] width 703 height 410
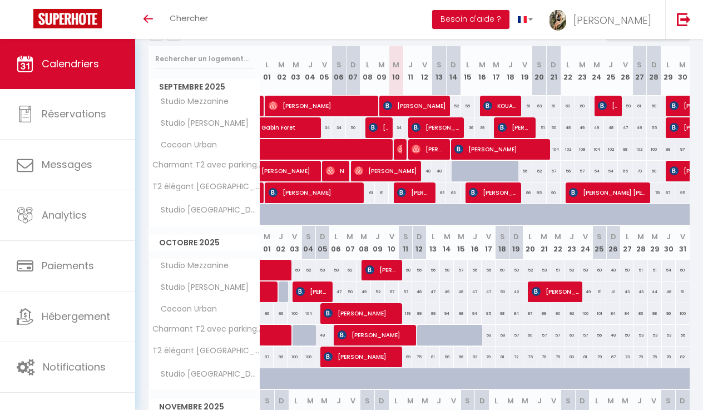
click at [634, 194] on span "[PERSON_NAME]" at bounding box center [607, 192] width 77 height 21
select select
select select "11263"
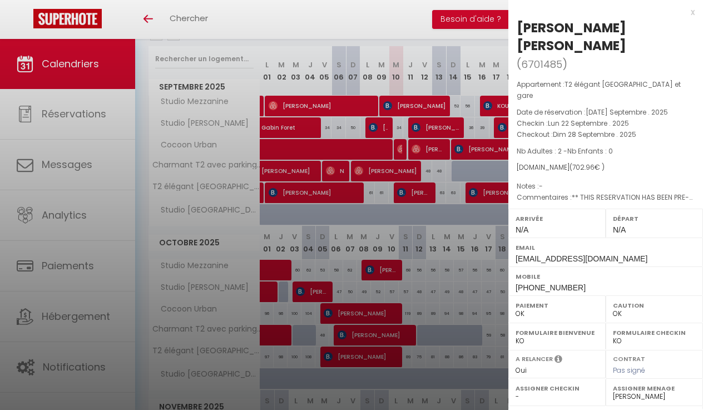
click at [453, 199] on div at bounding box center [351, 205] width 703 height 410
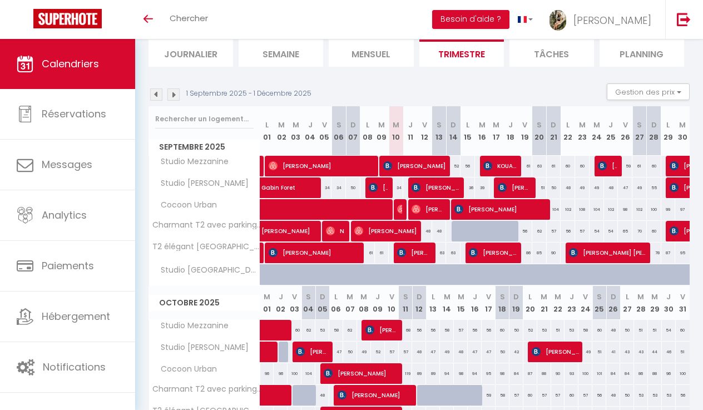
click at [157, 96] on img at bounding box center [156, 94] width 12 height 12
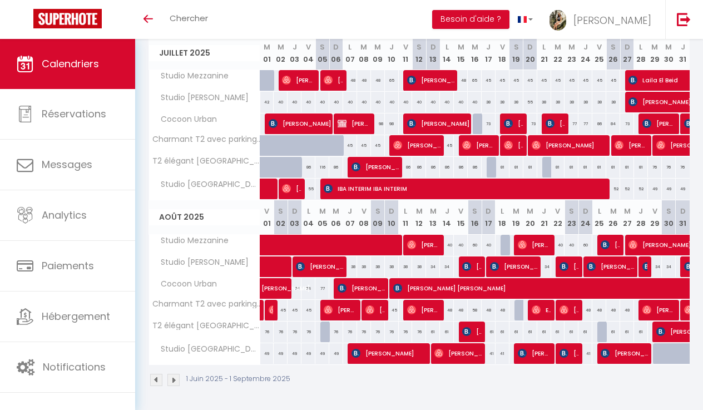
scroll to position [325, 0]
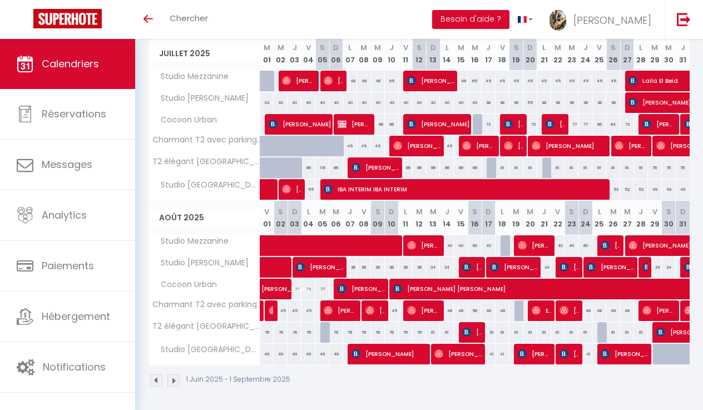
click at [261, 314] on link at bounding box center [263, 314] width 14 height 15
type input "51"
type input "Ven 01 Août 2025"
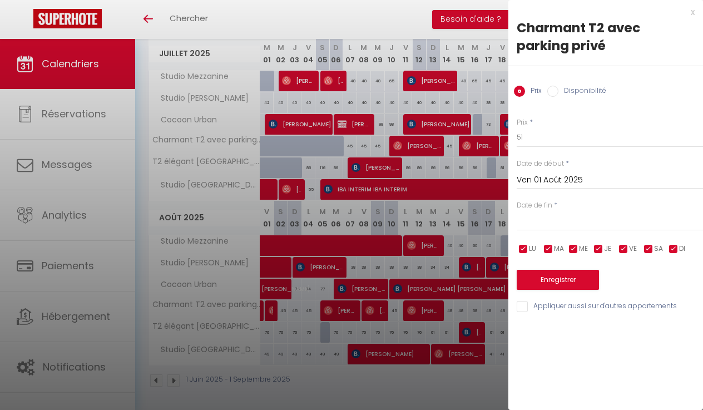
click at [263, 314] on div at bounding box center [351, 205] width 703 height 410
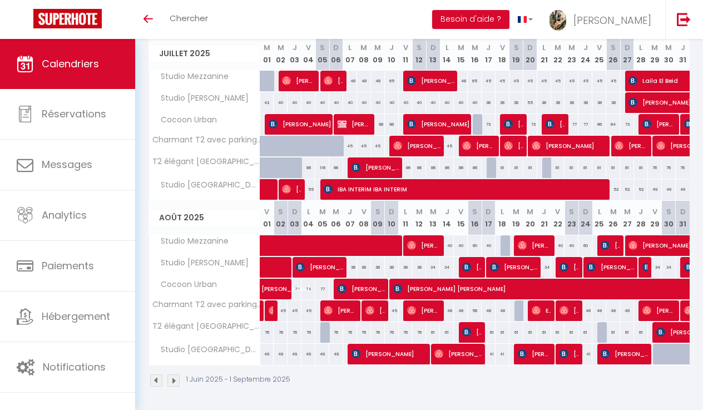
click at [263, 315] on link at bounding box center [263, 314] width 14 height 15
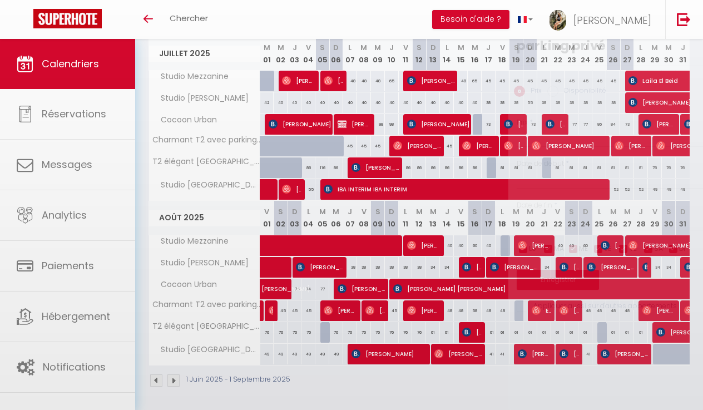
type input "51"
type input "Ven 01 Août 2025"
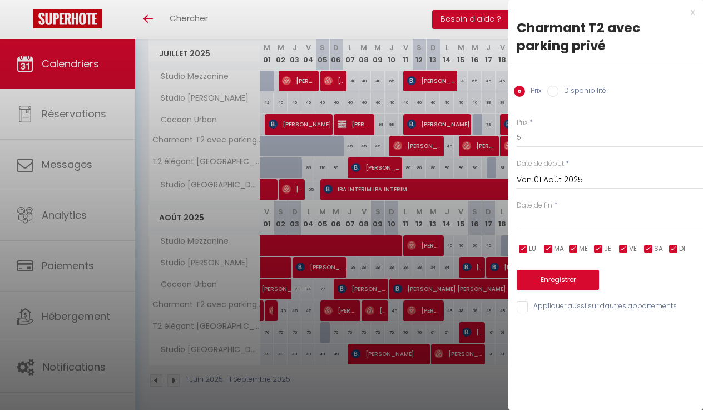
click at [261, 316] on div at bounding box center [351, 205] width 703 height 410
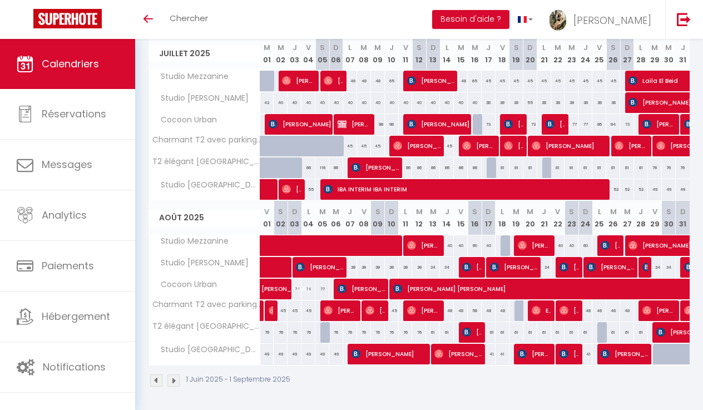
click at [261, 317] on link at bounding box center [263, 314] width 14 height 15
type input "51"
type input "Ven 01 Août 2025"
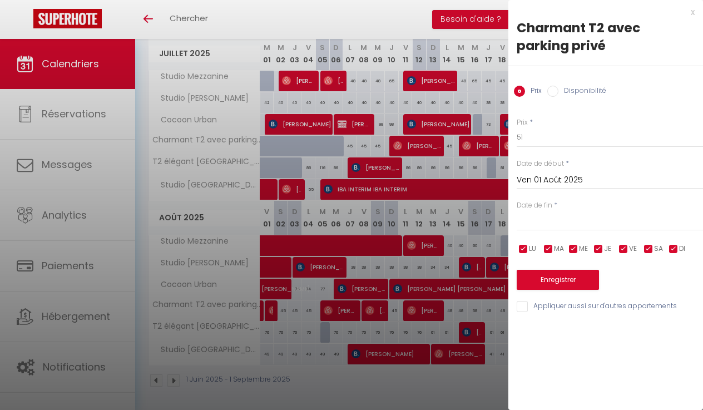
click at [283, 328] on div at bounding box center [351, 205] width 703 height 410
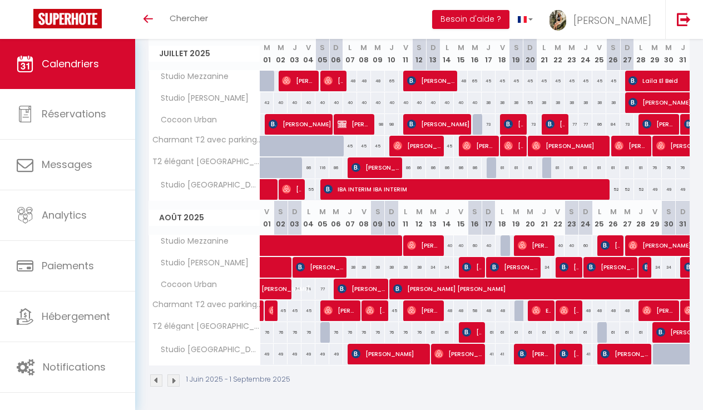
click at [270, 308] on img at bounding box center [273, 310] width 9 height 9
select select "36656"
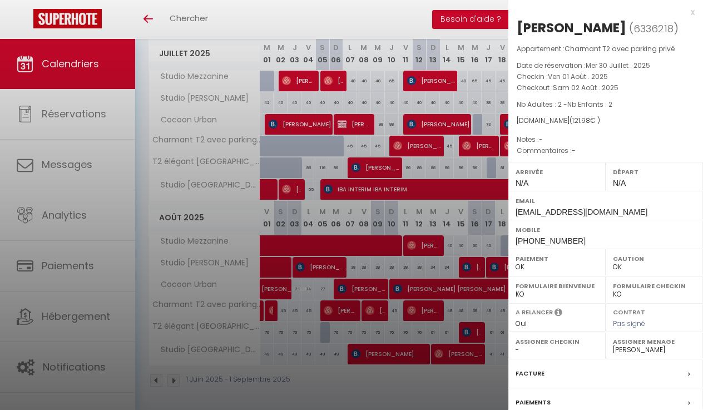
click at [286, 310] on div at bounding box center [351, 205] width 703 height 410
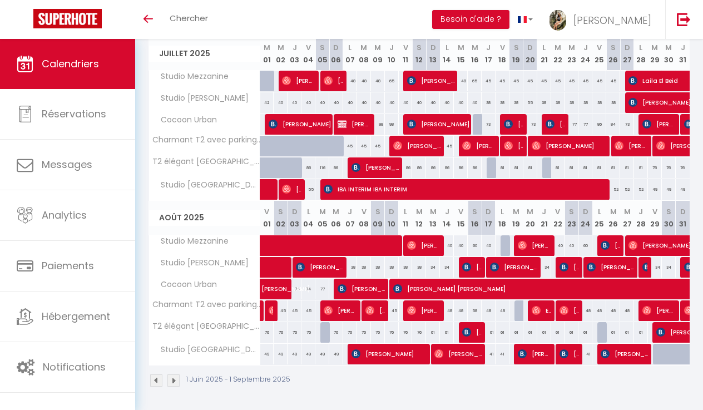
click at [261, 315] on link at bounding box center [263, 314] width 14 height 15
type input "51"
type input "Ven 01 Août 2025"
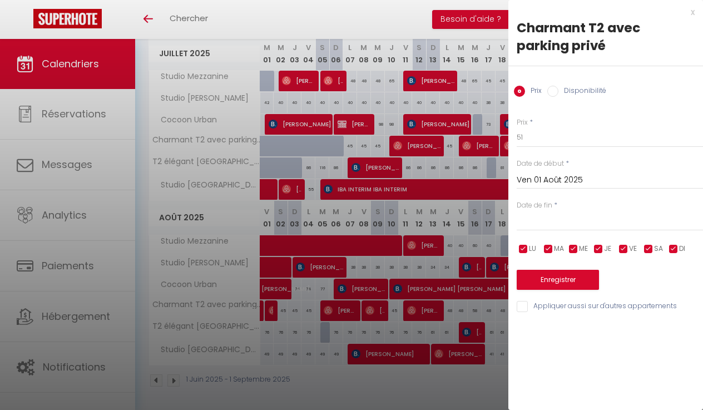
click at [292, 310] on div at bounding box center [351, 205] width 703 height 410
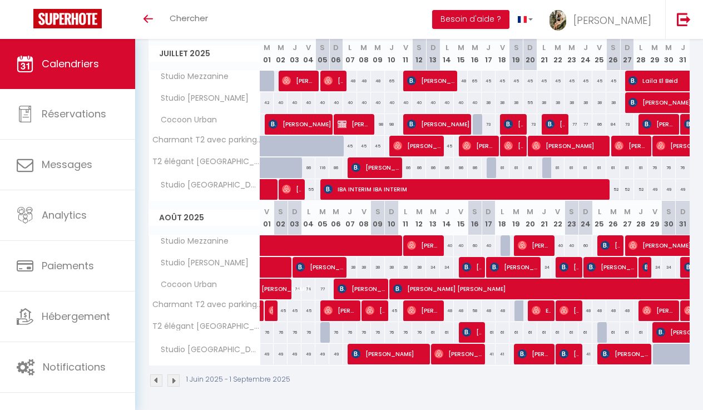
click at [333, 308] on span "Caroline Trojani" at bounding box center [341, 310] width 34 height 21
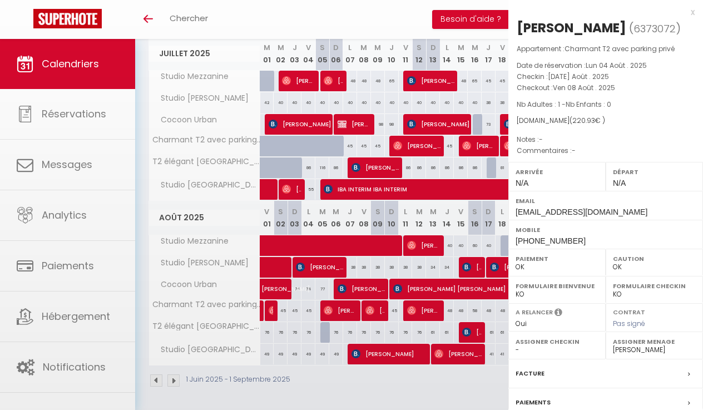
select select "28209"
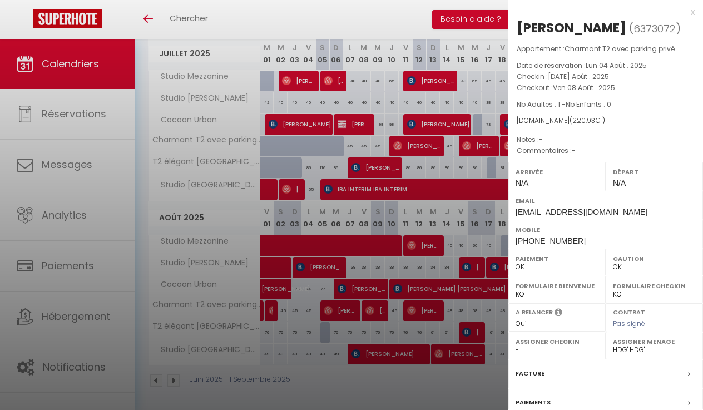
click at [292, 307] on div at bounding box center [351, 205] width 703 height 410
